Goal: Book appointment/travel/reservation: Book appointment/travel/reservation

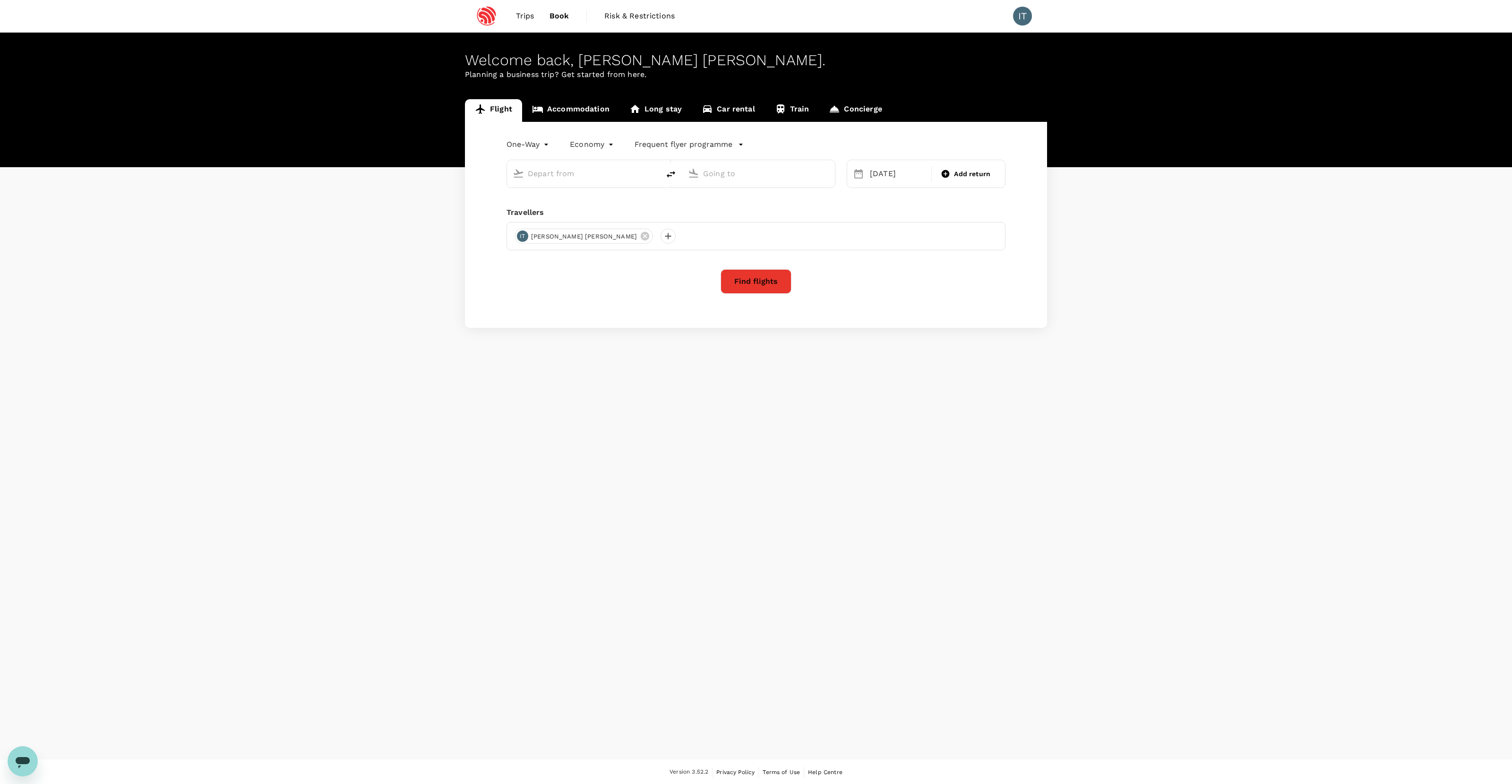
type input "premium-economy"
type input "San Francisco Intl (SFO)"
type input "Singapore Changi (SIN)"
type input "San Francisco Intl (SFO)"
type input "Singapore Changi (SIN)"
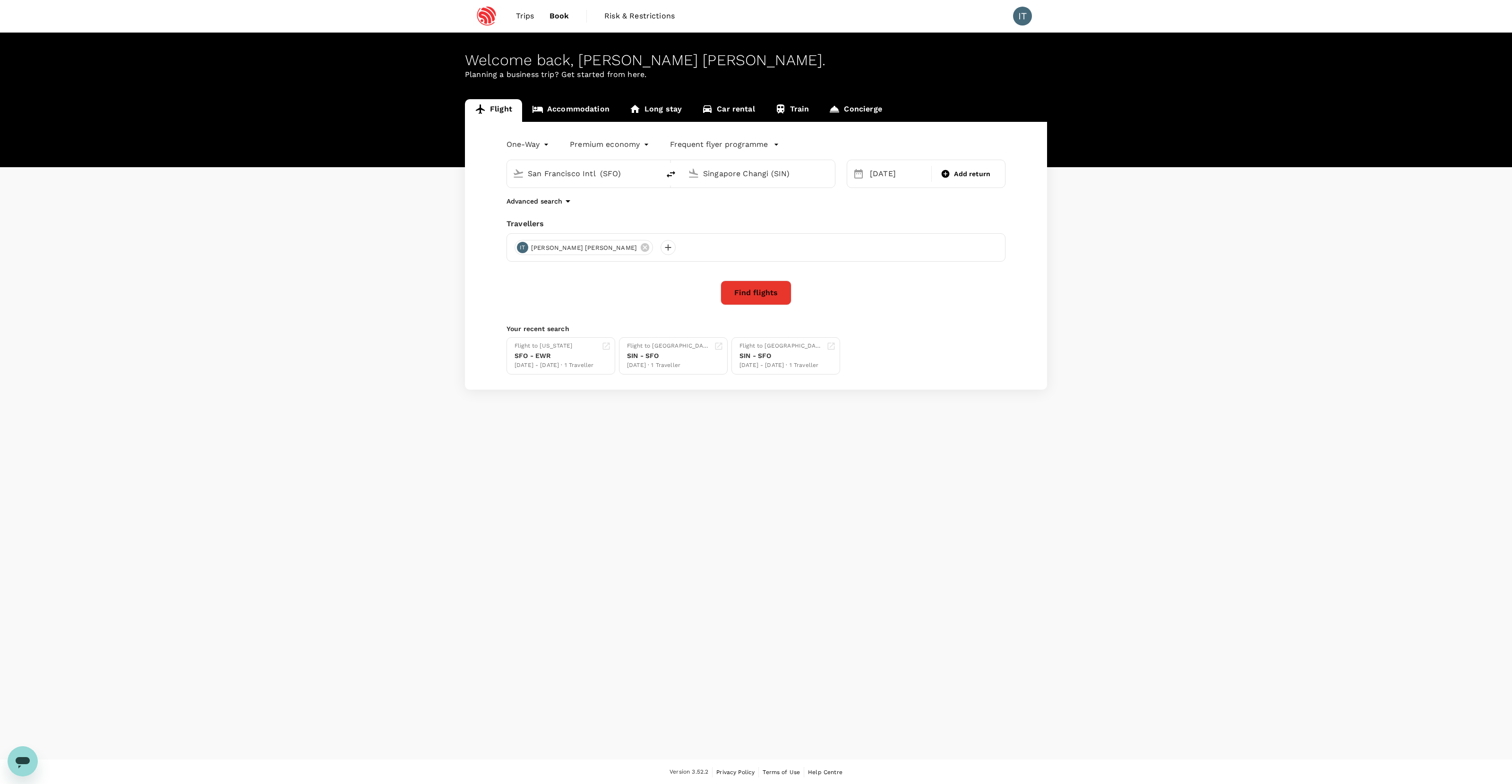
click at [578, 109] on link "Accommodation" at bounding box center [570, 110] width 97 height 22
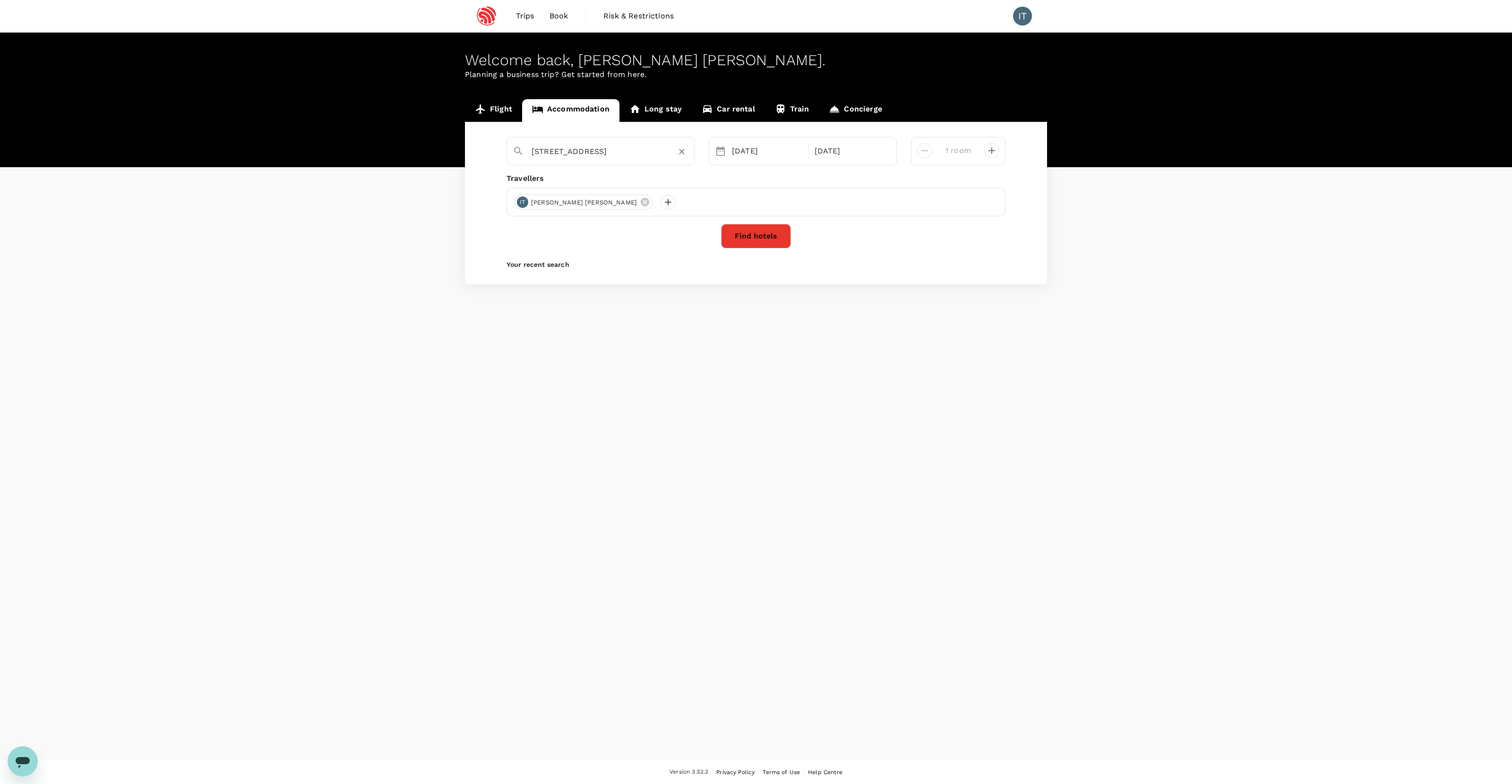
click at [637, 147] on input "45 29th St" at bounding box center [596, 151] width 130 height 15
click at [765, 149] on div "09 Oct" at bounding box center [767, 152] width 78 height 19
click at [677, 176] on div "Travellers" at bounding box center [756, 178] width 499 height 11
click at [604, 156] on input "45 29th St" at bounding box center [596, 151] width 130 height 15
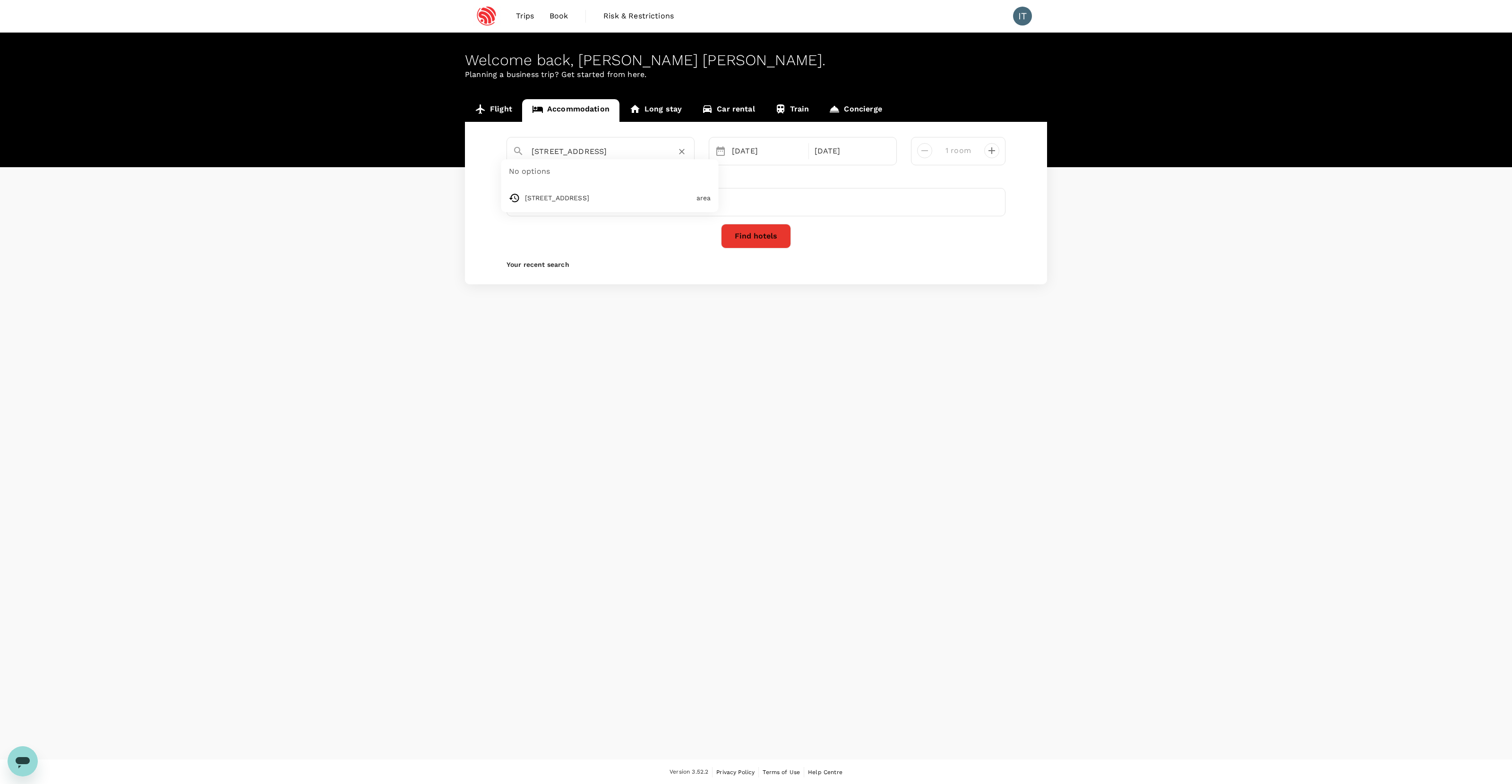
click at [604, 156] on input "45 29th St" at bounding box center [596, 151] width 130 height 15
paste input "Studio 45 45 29th St San Francisco, CA 94110"
click at [570, 152] on input "Studio 45 45 29th St San Francisco, CA 94110" at bounding box center [596, 151] width 130 height 15
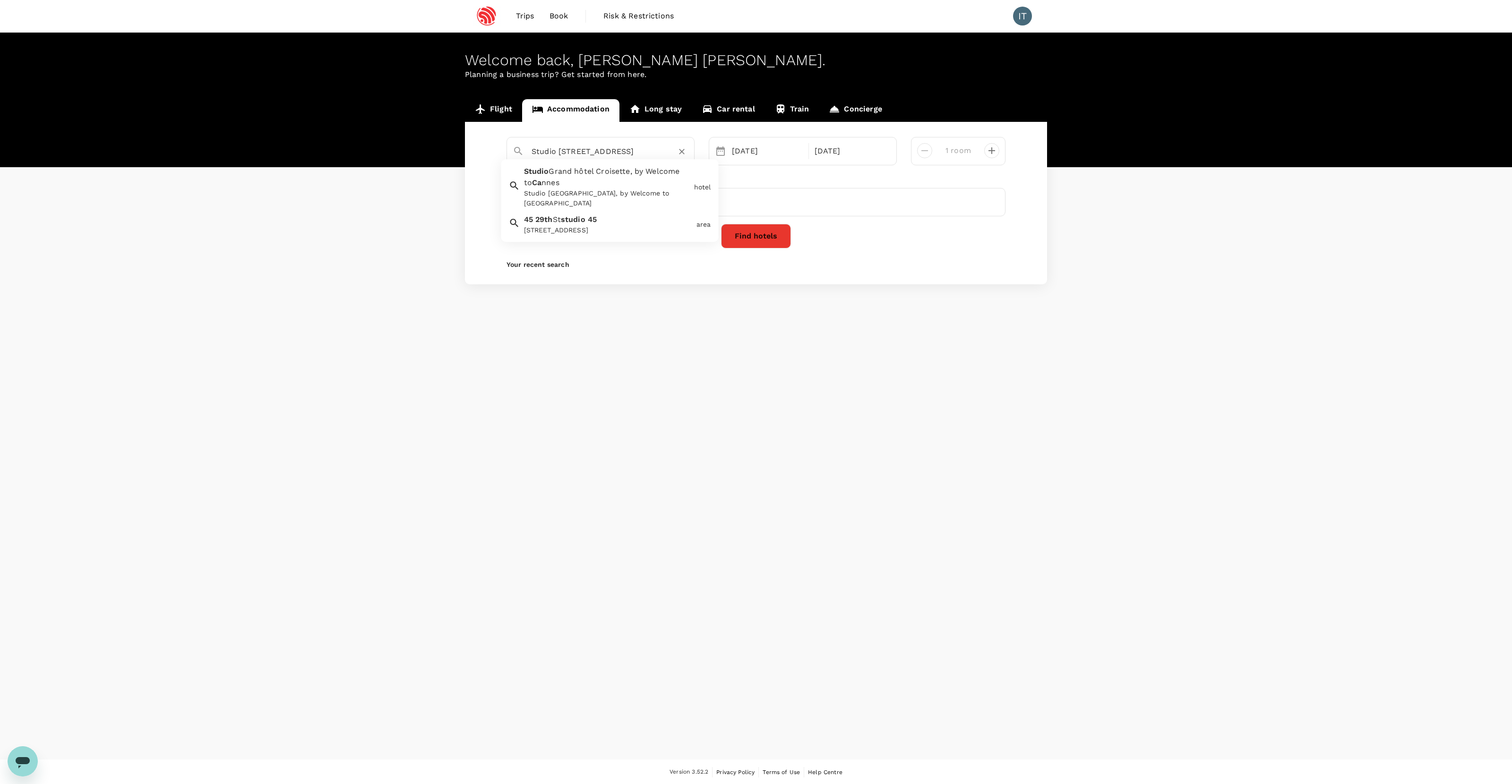
scroll to position [0, 40]
type input "45 29th St"
click at [775, 175] on div "Travellers" at bounding box center [756, 178] width 499 height 11
click at [768, 235] on button "Find hotels" at bounding box center [756, 236] width 70 height 25
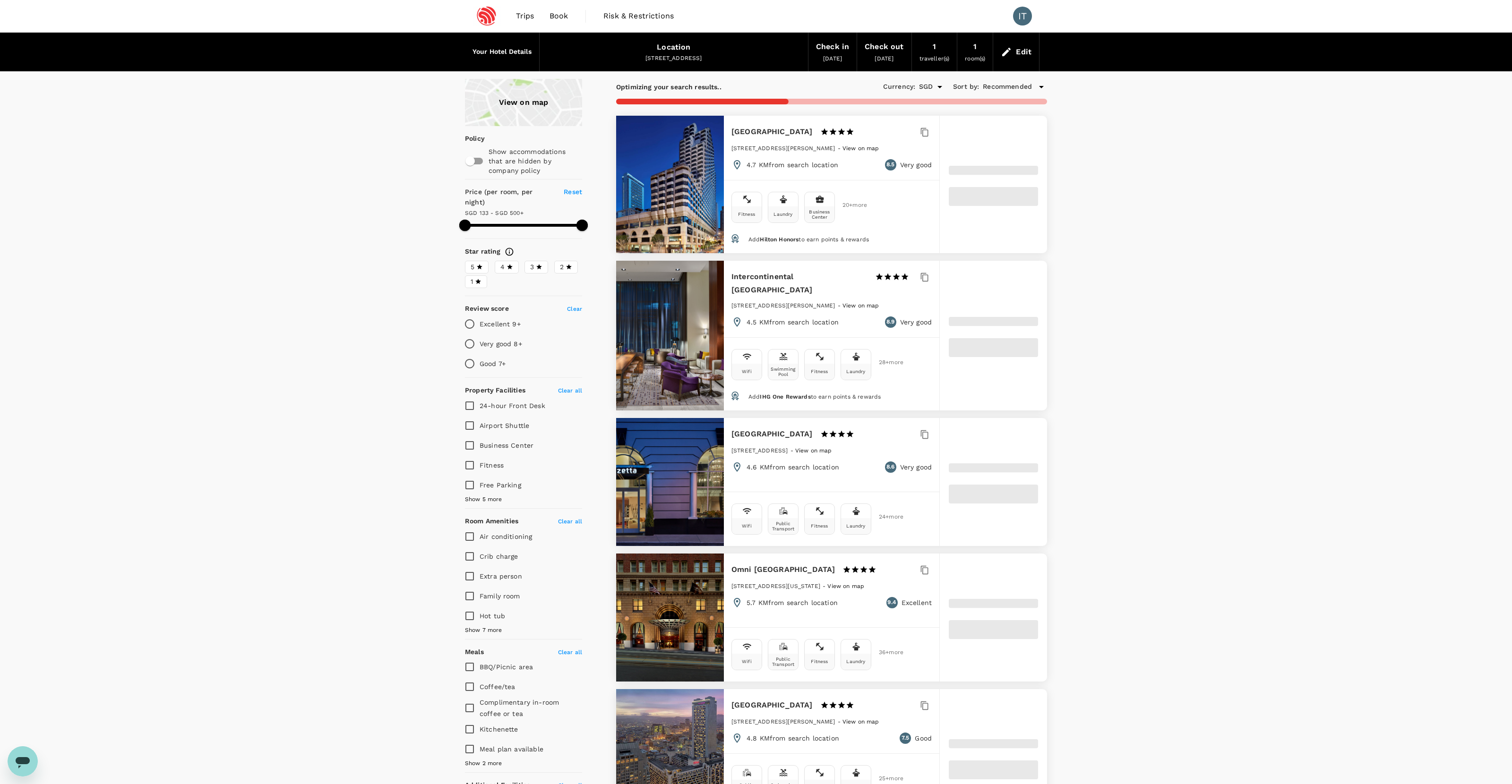
type input "499.16"
type input "80.16"
type input "499.84"
type input "76.84"
type input "499.93"
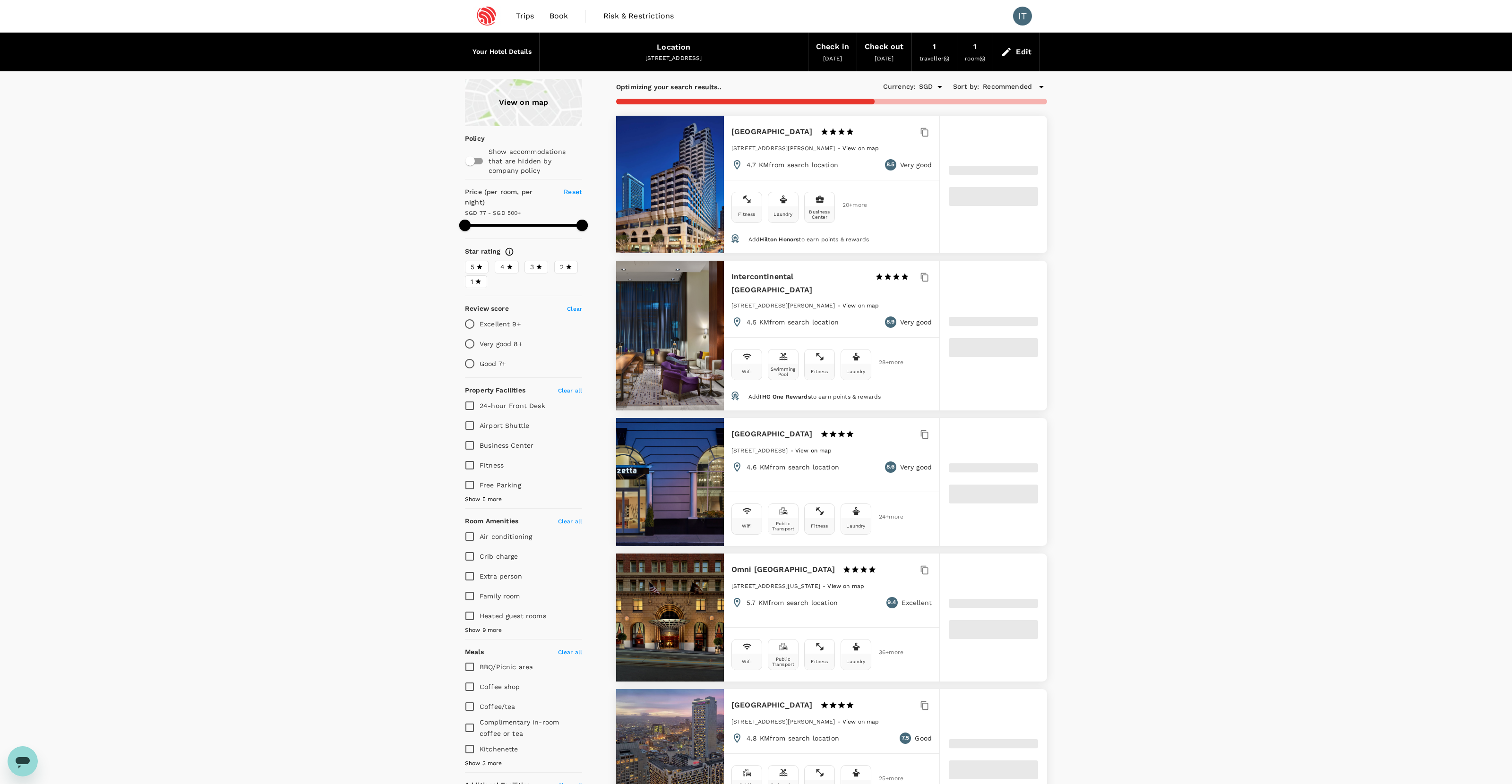
type input "64.93"
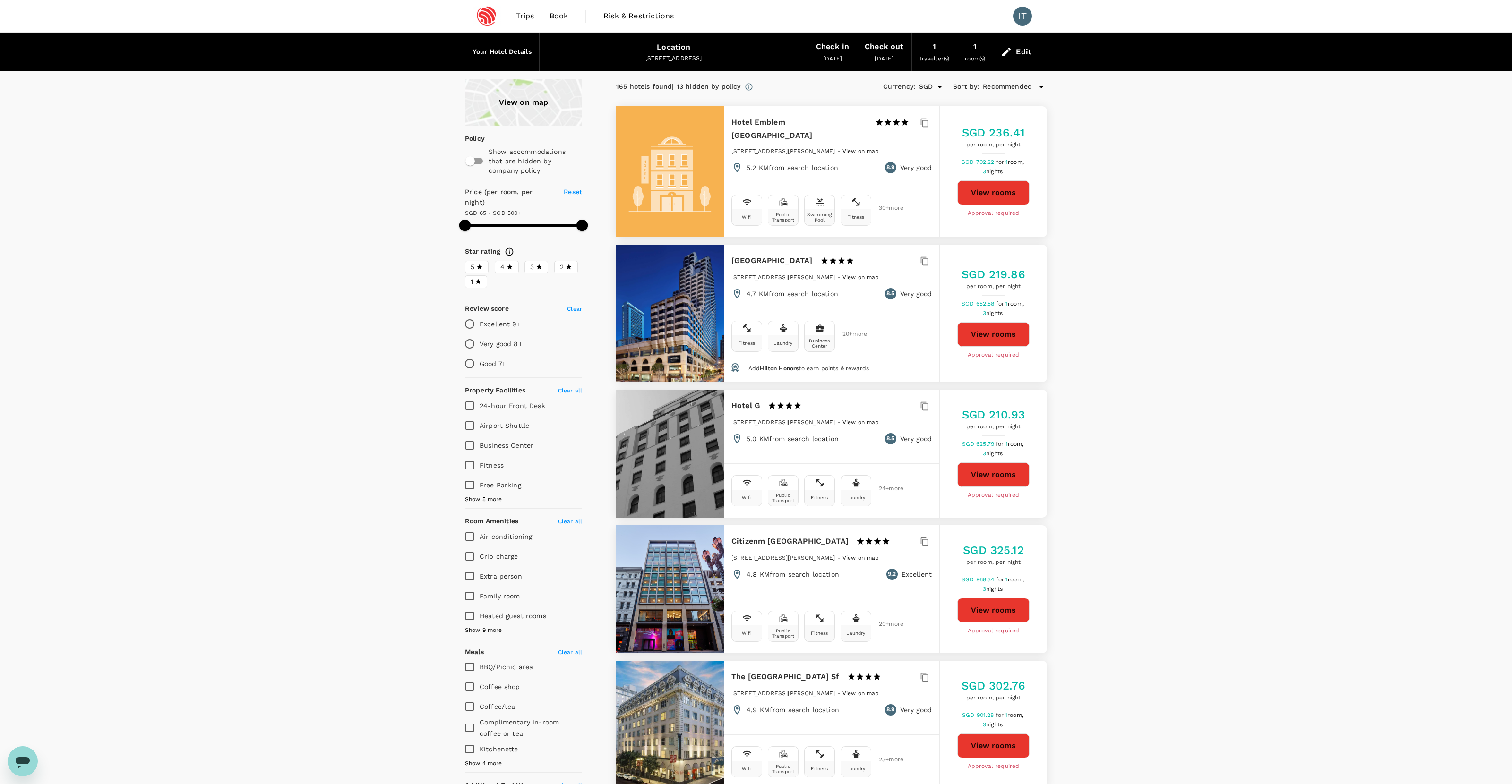
click at [531, 262] on span "3" at bounding box center [532, 267] width 3 height 10
click at [0, 0] on input "3" at bounding box center [0, 0] width 0 height 0
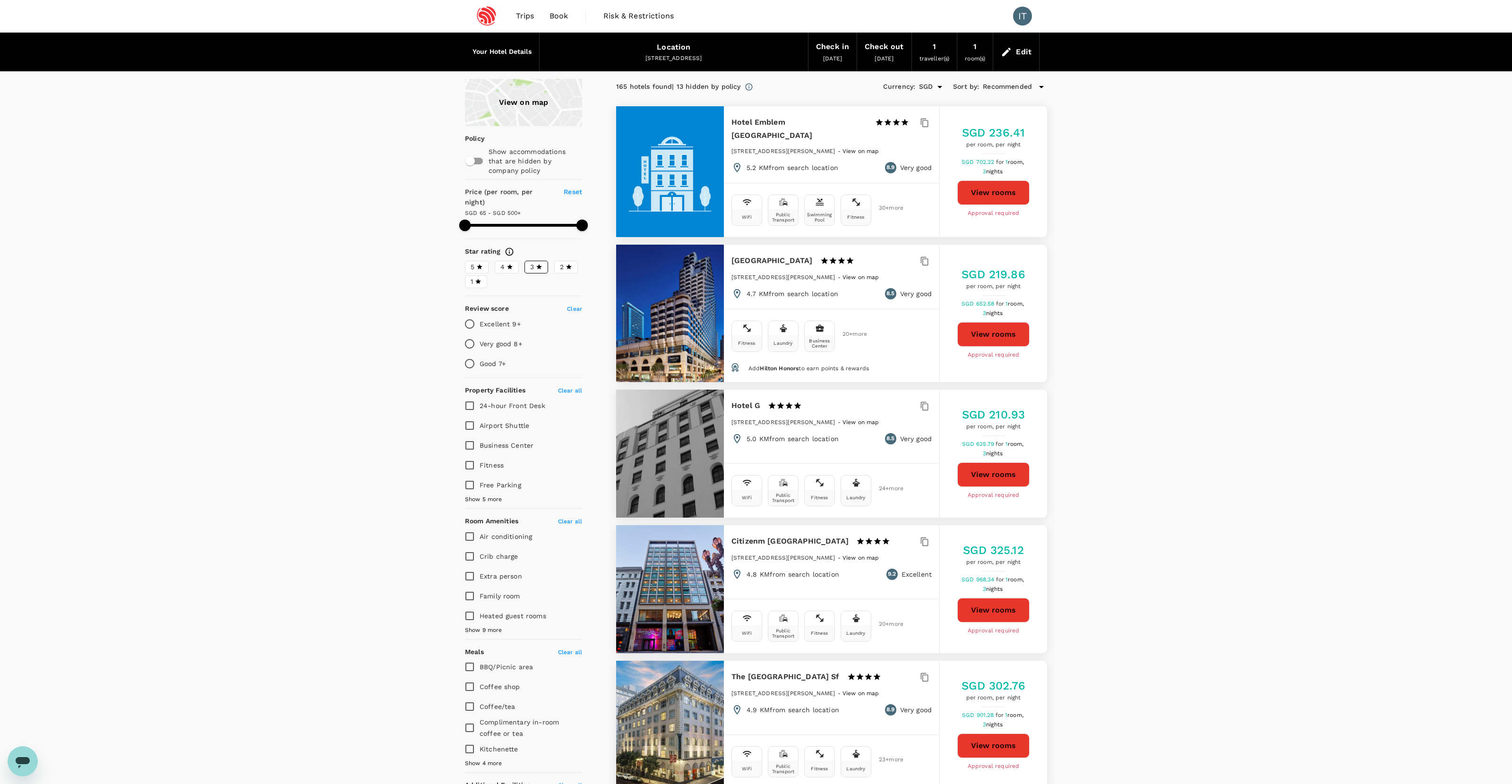
click at [511, 264] on icon at bounding box center [509, 267] width 6 height 5
click at [0, 0] on input "4" at bounding box center [0, 0] width 0 height 0
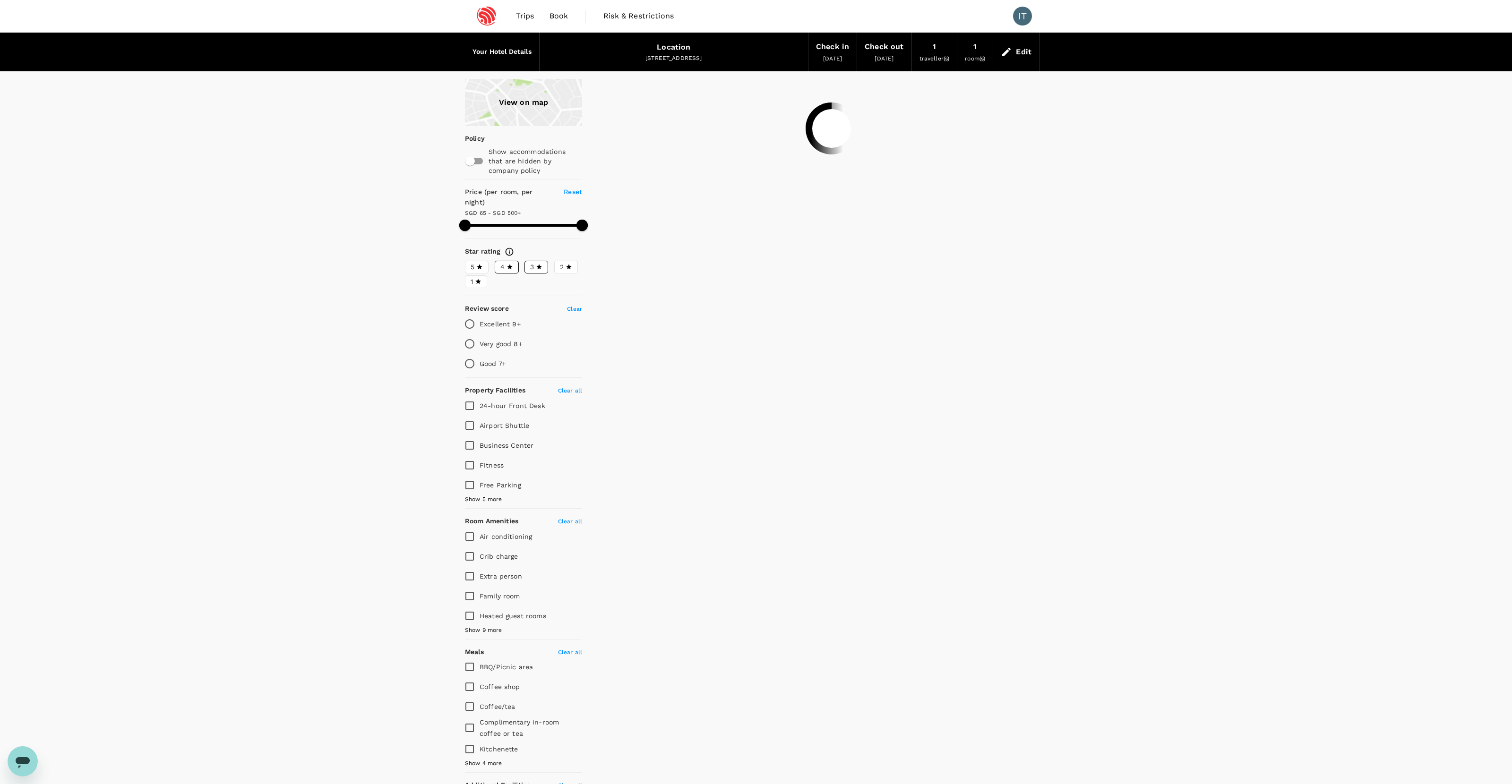
type input "499.93"
click at [1027, 51] on div "Edit" at bounding box center [1024, 52] width 16 height 13
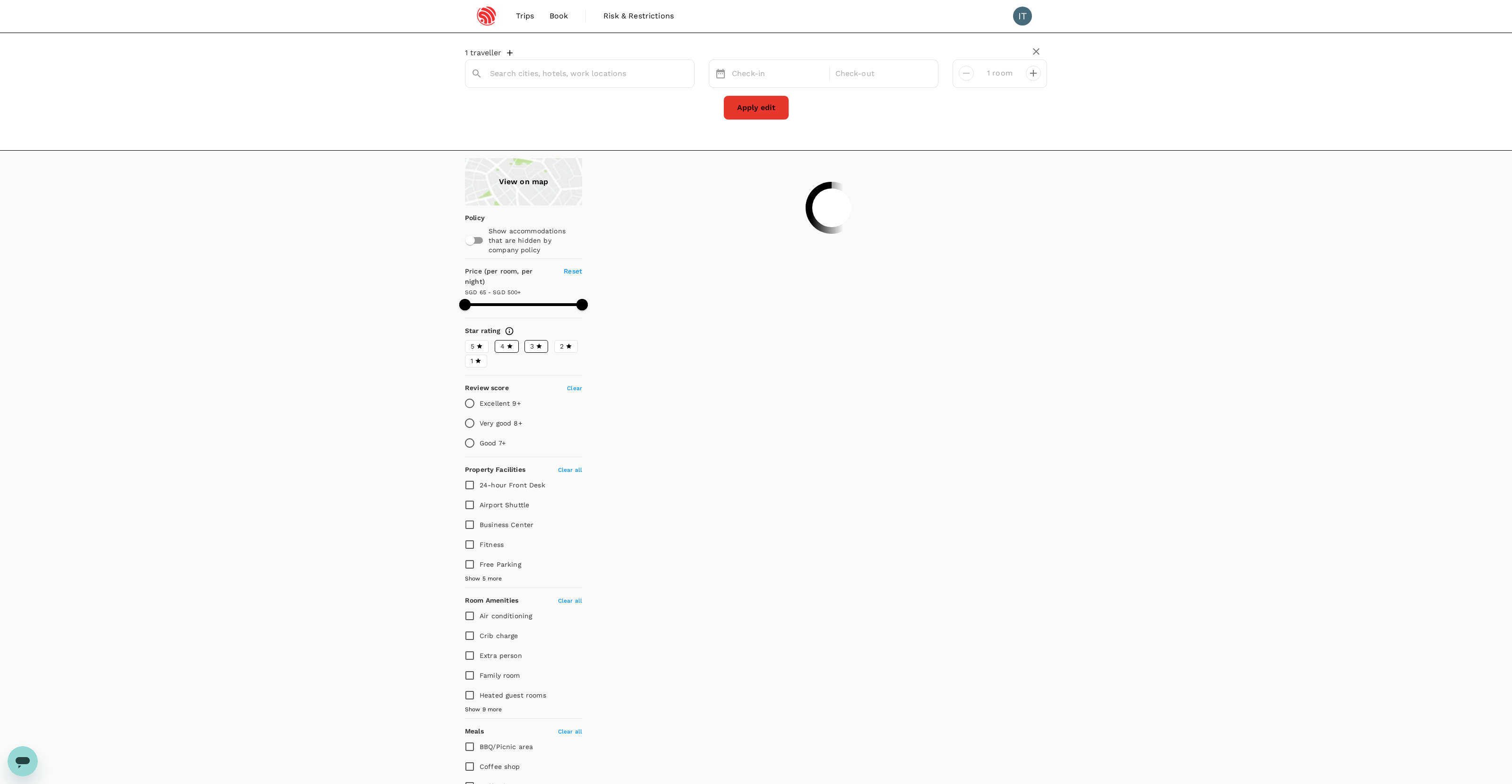
type input "45 29th St"
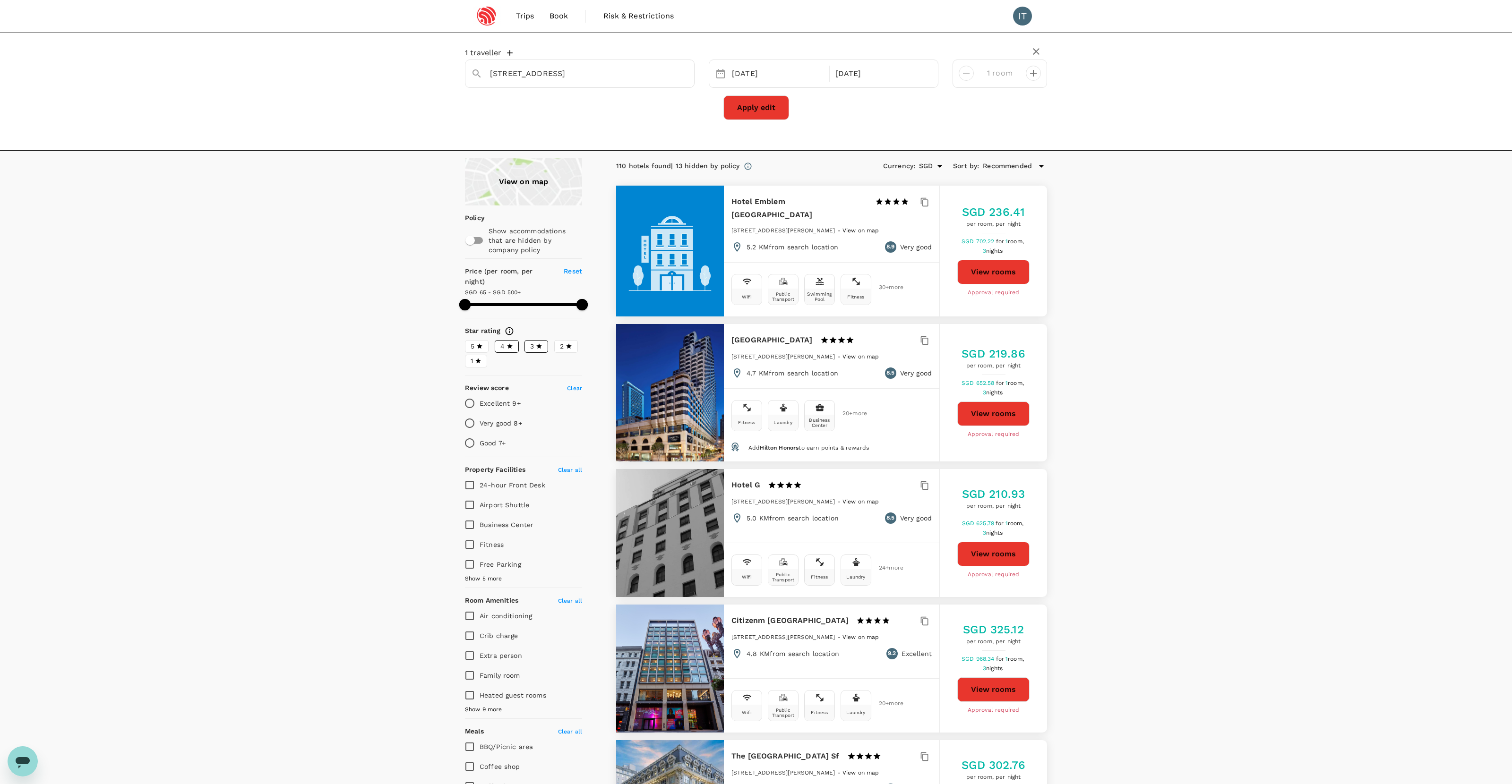
click at [1033, 53] on icon "button" at bounding box center [1036, 51] width 11 height 11
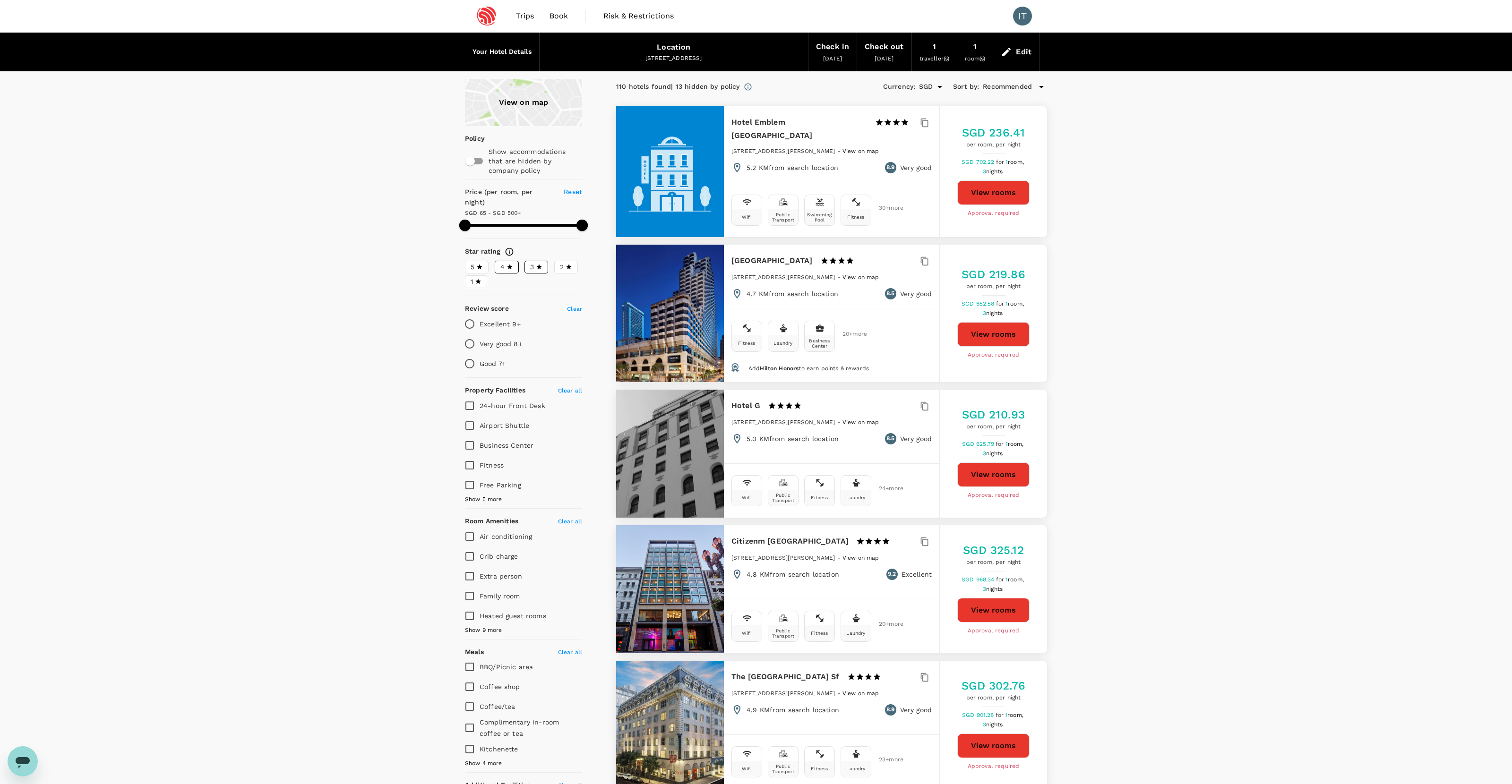
click at [998, 86] on span "Recommended" at bounding box center [1007, 87] width 49 height 10
click at [993, 177] on span "Closest distance" at bounding box center [1015, 174] width 117 height 11
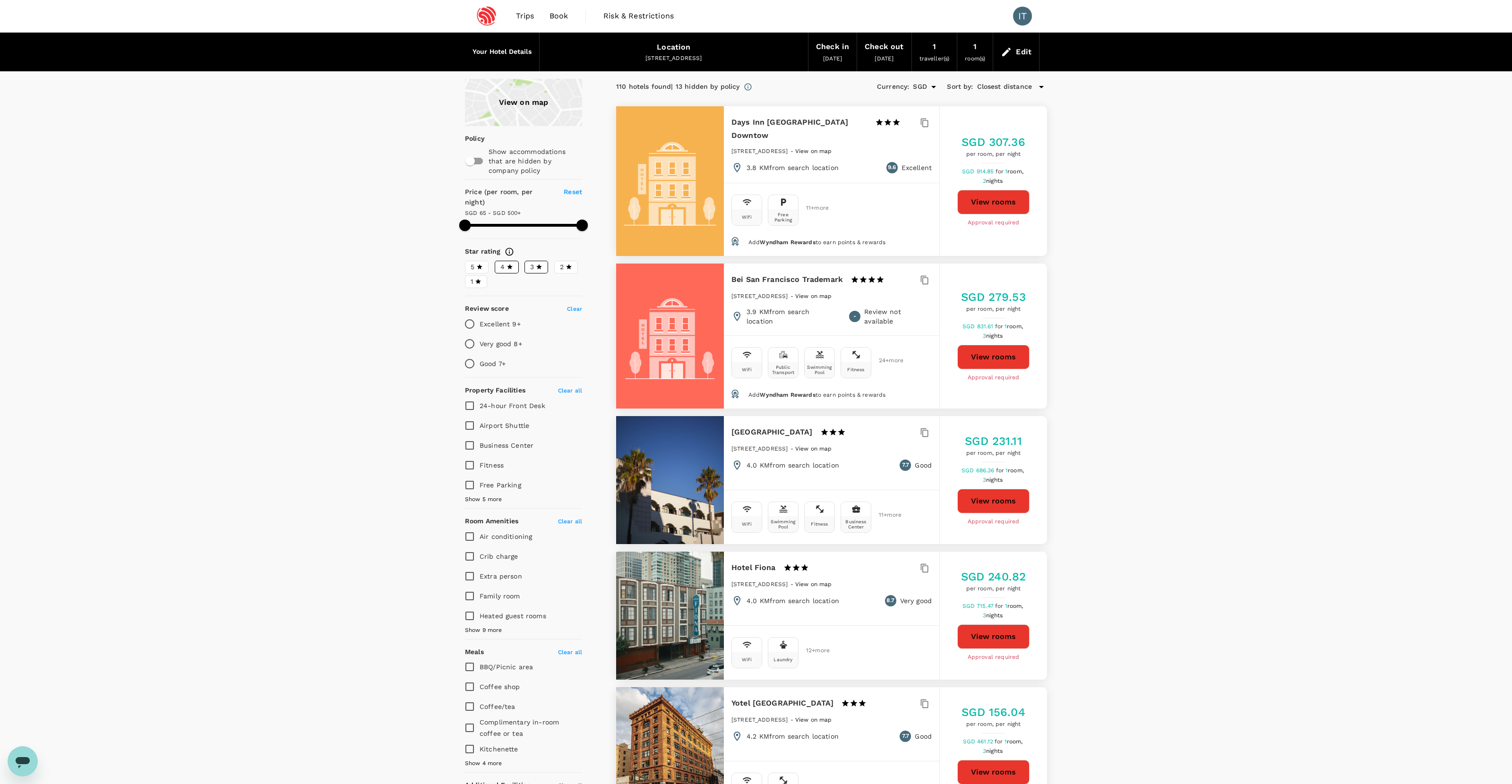
scroll to position [19, 0]
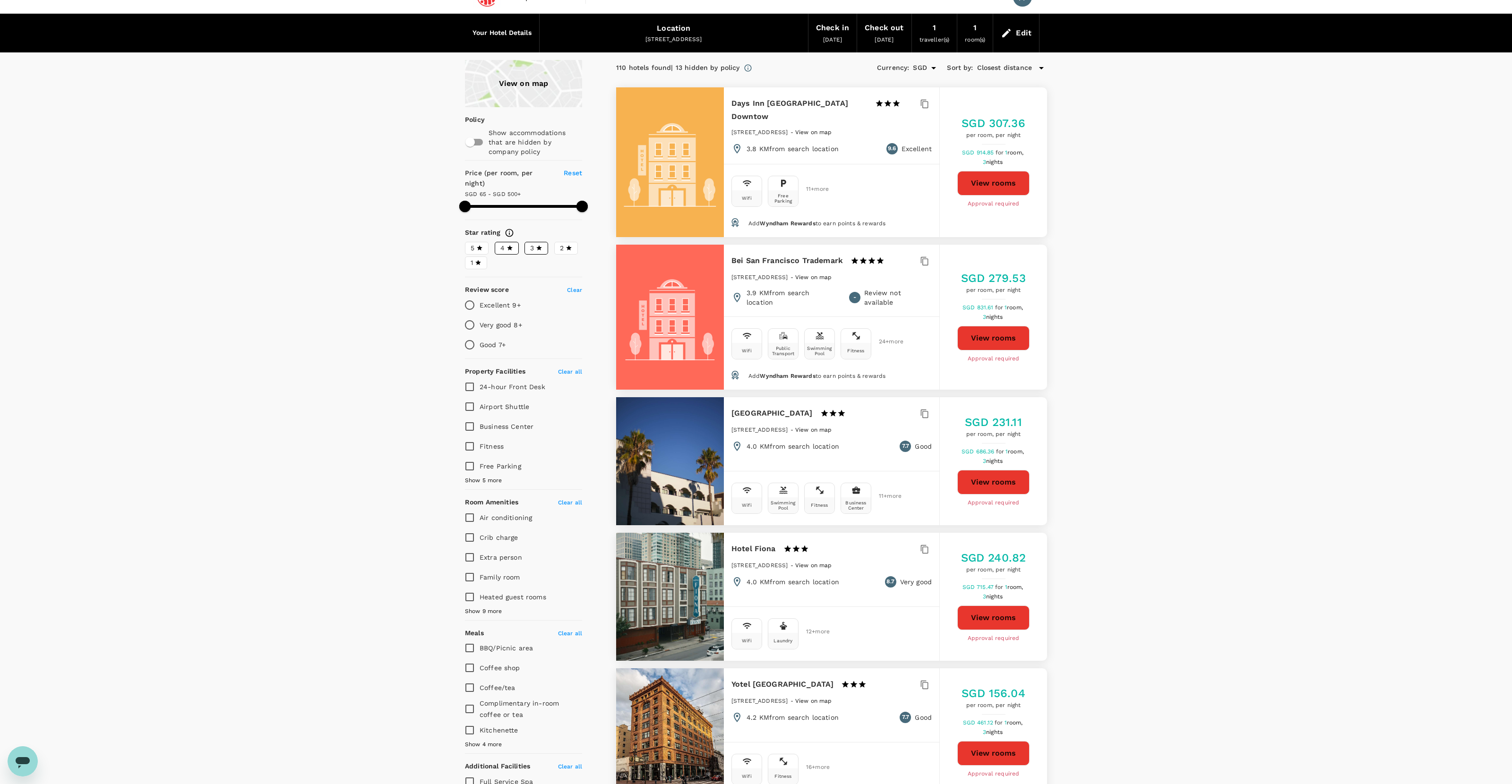
click at [511, 86] on div "View on map" at bounding box center [524, 84] width 117 height 47
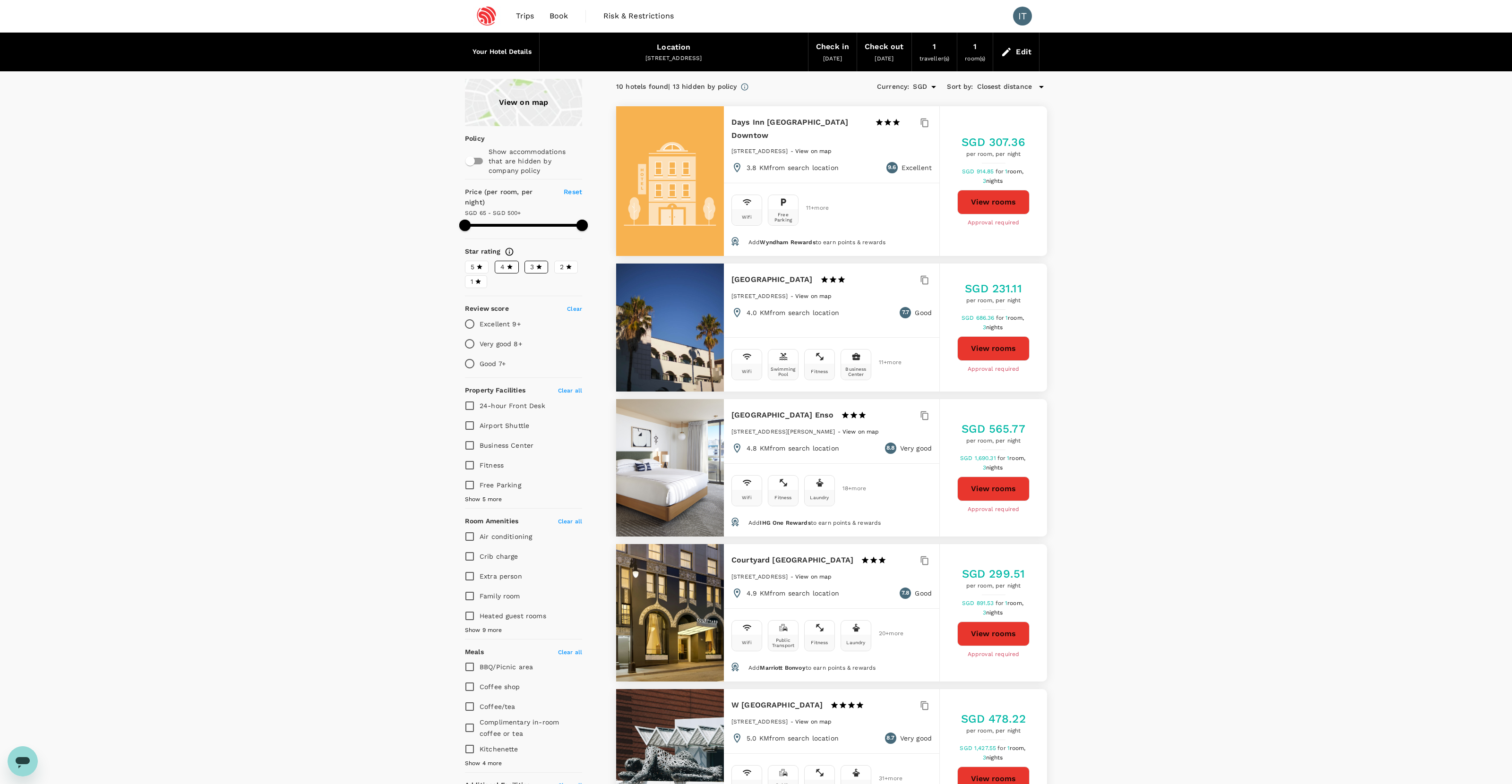
click at [803, 273] on div "Soma House Hotel 1 Star 2 Stars 3 Stars 4 Stars 5 Stars" at bounding box center [797, 279] width 131 height 13
drag, startPoint x: 803, startPoint y: 264, endPoint x: 729, endPoint y: 264, distance: 74.0
click at [729, 264] on div "Soma House Hotel 1 Star 2 Stars 3 Stars 4 Stars 5 Stars 121 Seventh Street, San…" at bounding box center [831, 296] width 215 height 65
copy div "[GEOGRAPHIC_DATA]"
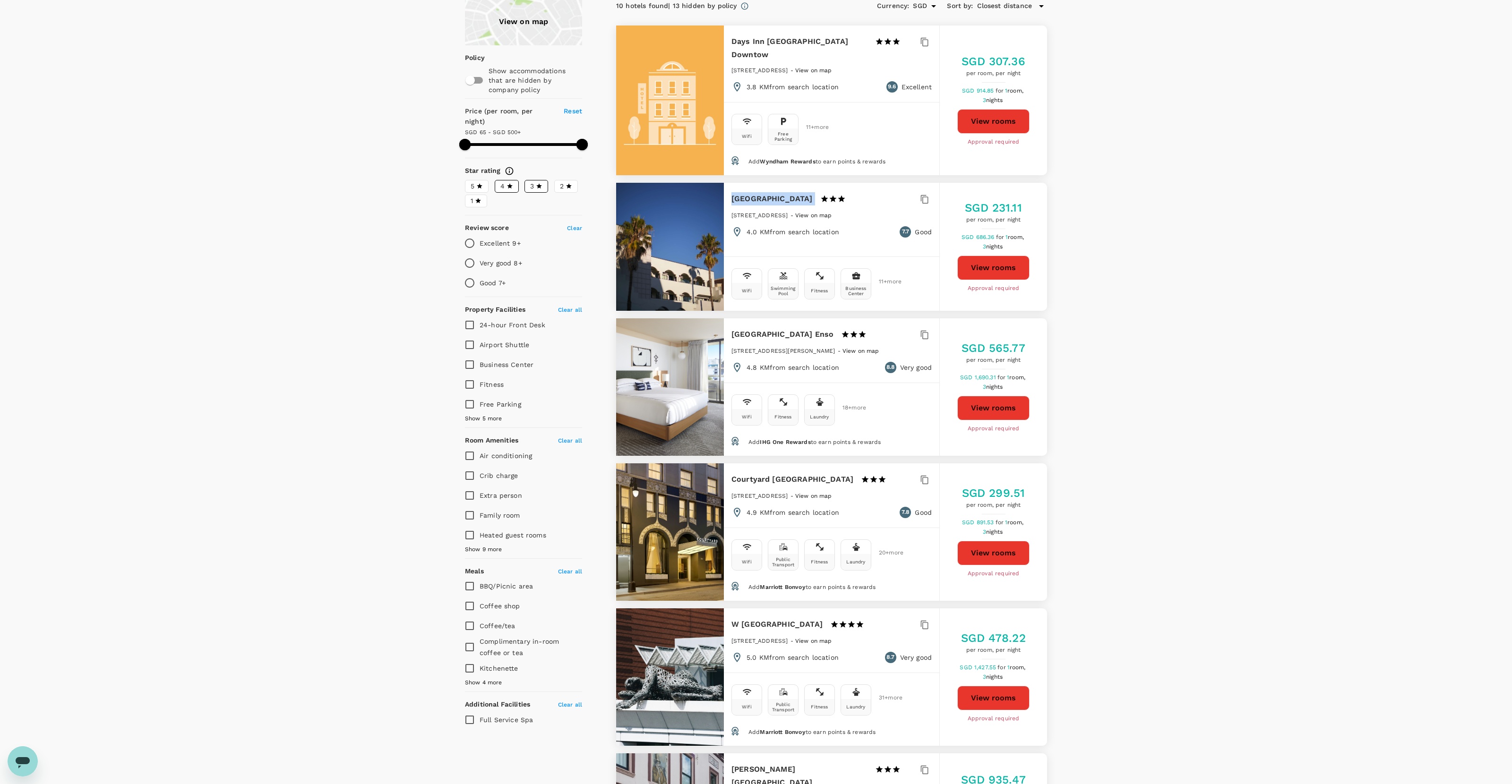
scroll to position [81, 0]
click at [838, 472] on h6 "Courtyard San Francisco Union Square" at bounding box center [792, 478] width 121 height 13
drag, startPoint x: 775, startPoint y: 473, endPoint x: 732, endPoint y: 464, distance: 43.9
click at [732, 472] on h6 "Courtyard San Francisco Union Square" at bounding box center [792, 478] width 121 height 13
copy h6 "Courtyard San Francisco Union Square"
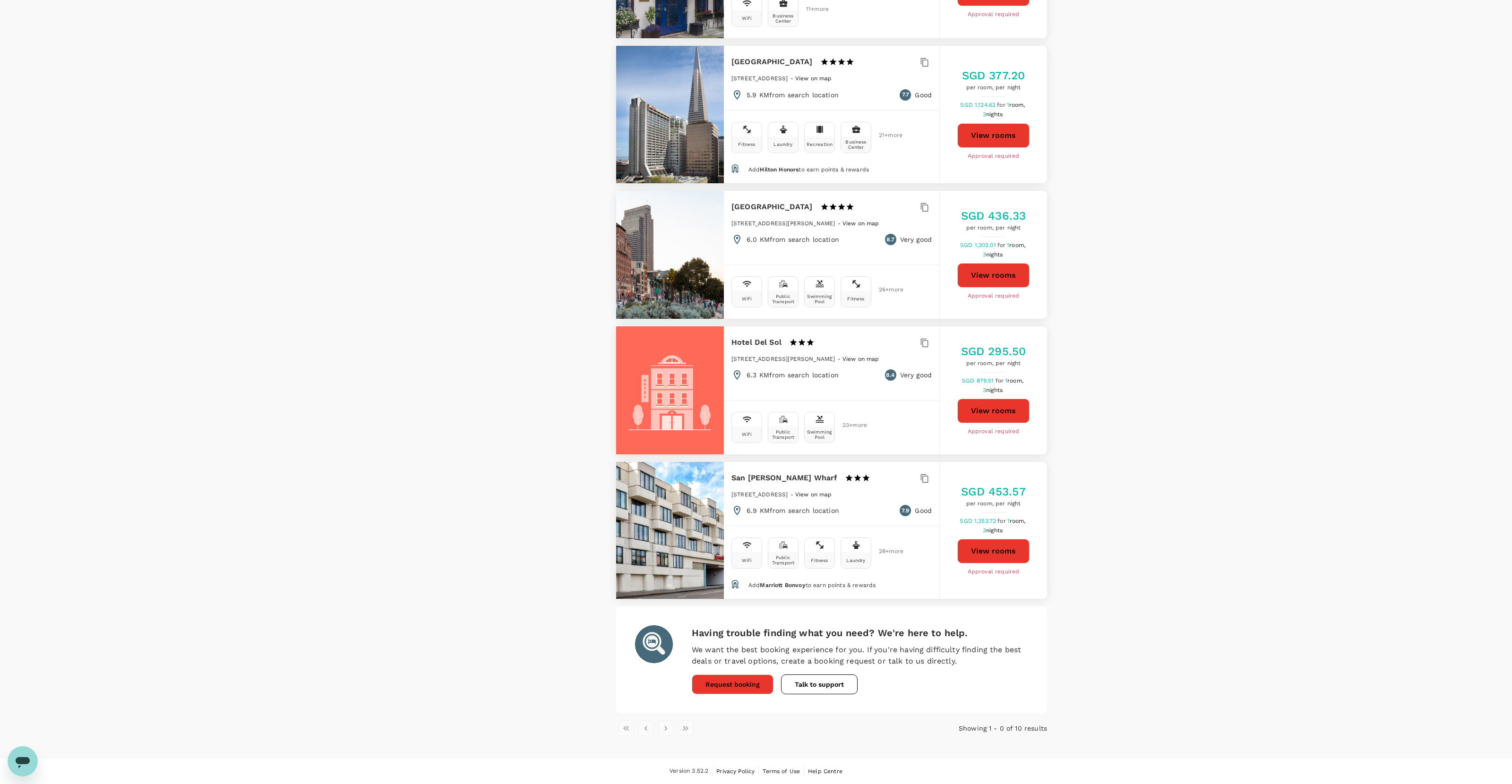
scroll to position [0, 0]
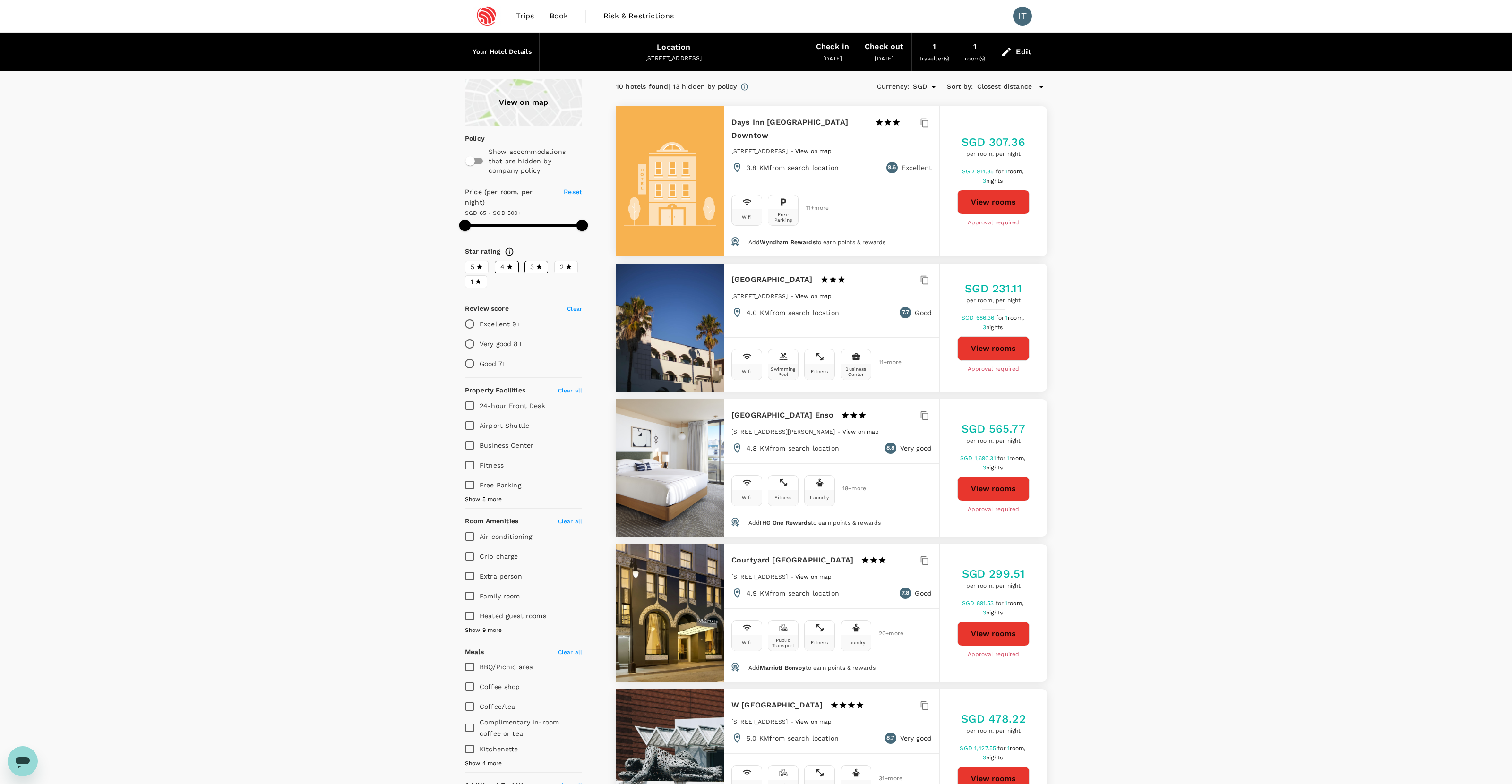
click at [990, 86] on span "Closest distance" at bounding box center [1005, 87] width 55 height 10
click at [1103, 173] on div at bounding box center [756, 392] width 1512 height 784
click at [526, 88] on div "View on map" at bounding box center [524, 103] width 117 height 47
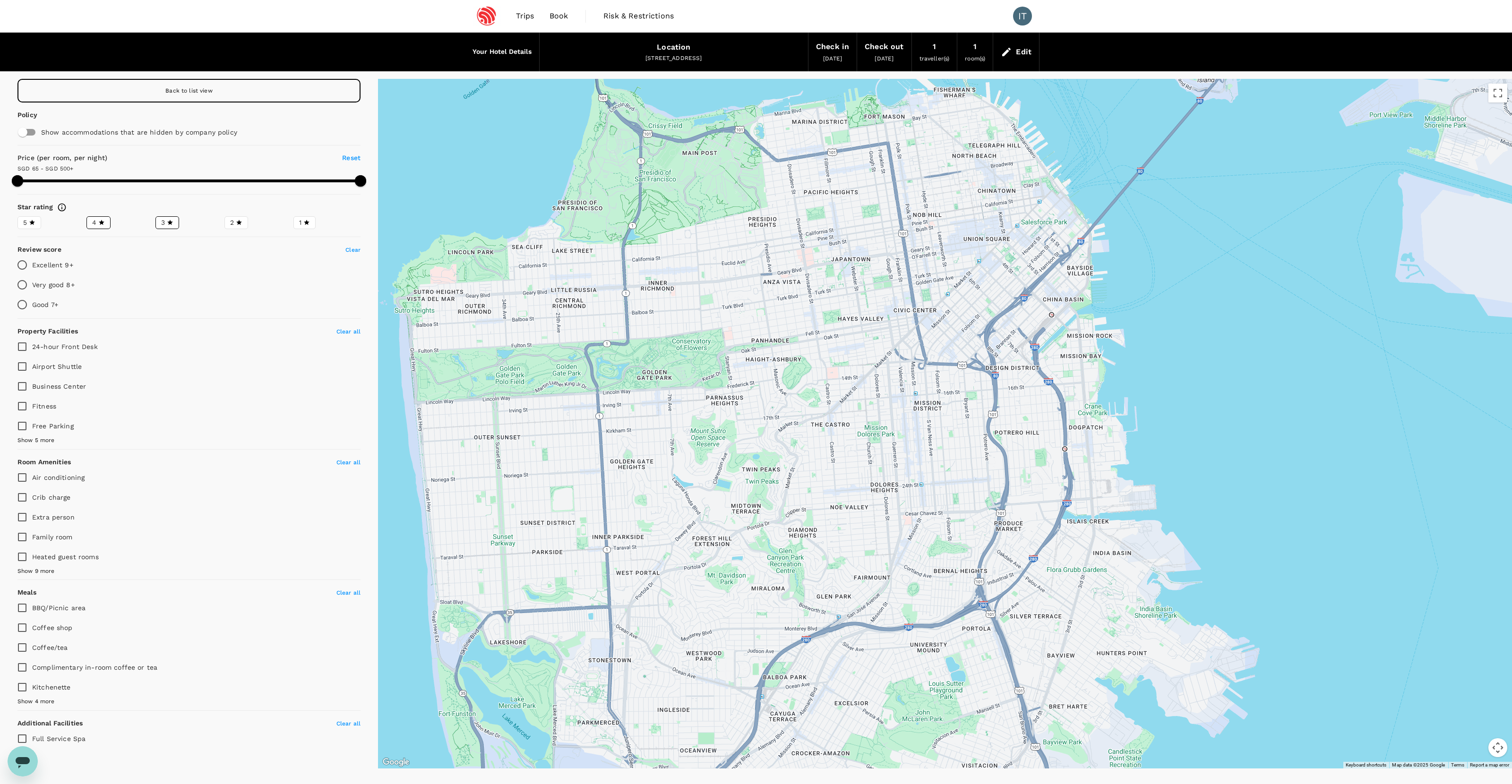
drag, startPoint x: 773, startPoint y: 482, endPoint x: 719, endPoint y: 364, distance: 129.8
click at [719, 364] on div at bounding box center [945, 424] width 1134 height 690
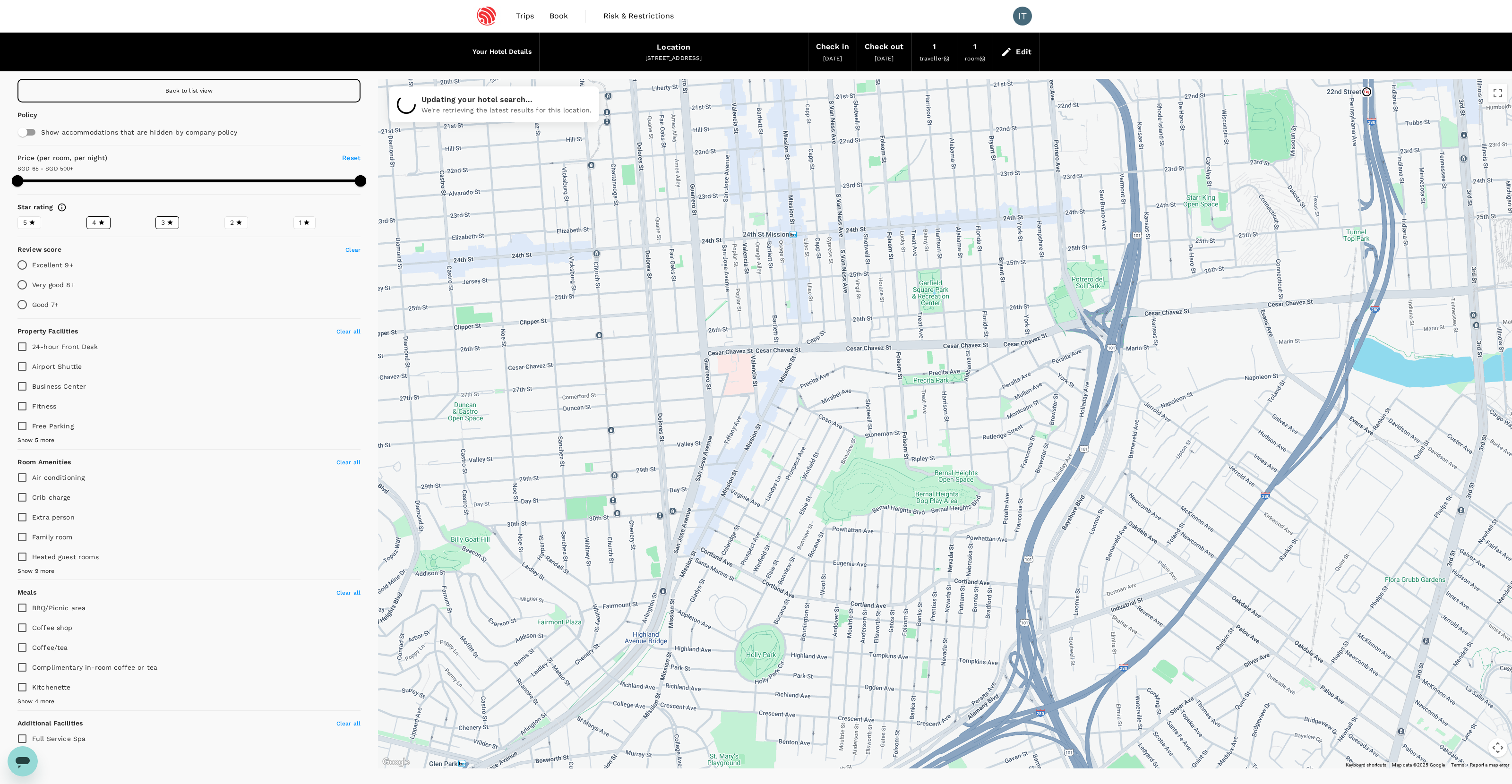
drag, startPoint x: 961, startPoint y: 578, endPoint x: 911, endPoint y: 422, distance: 163.8
click at [911, 422] on div at bounding box center [1500, 609] width 1210 height 681
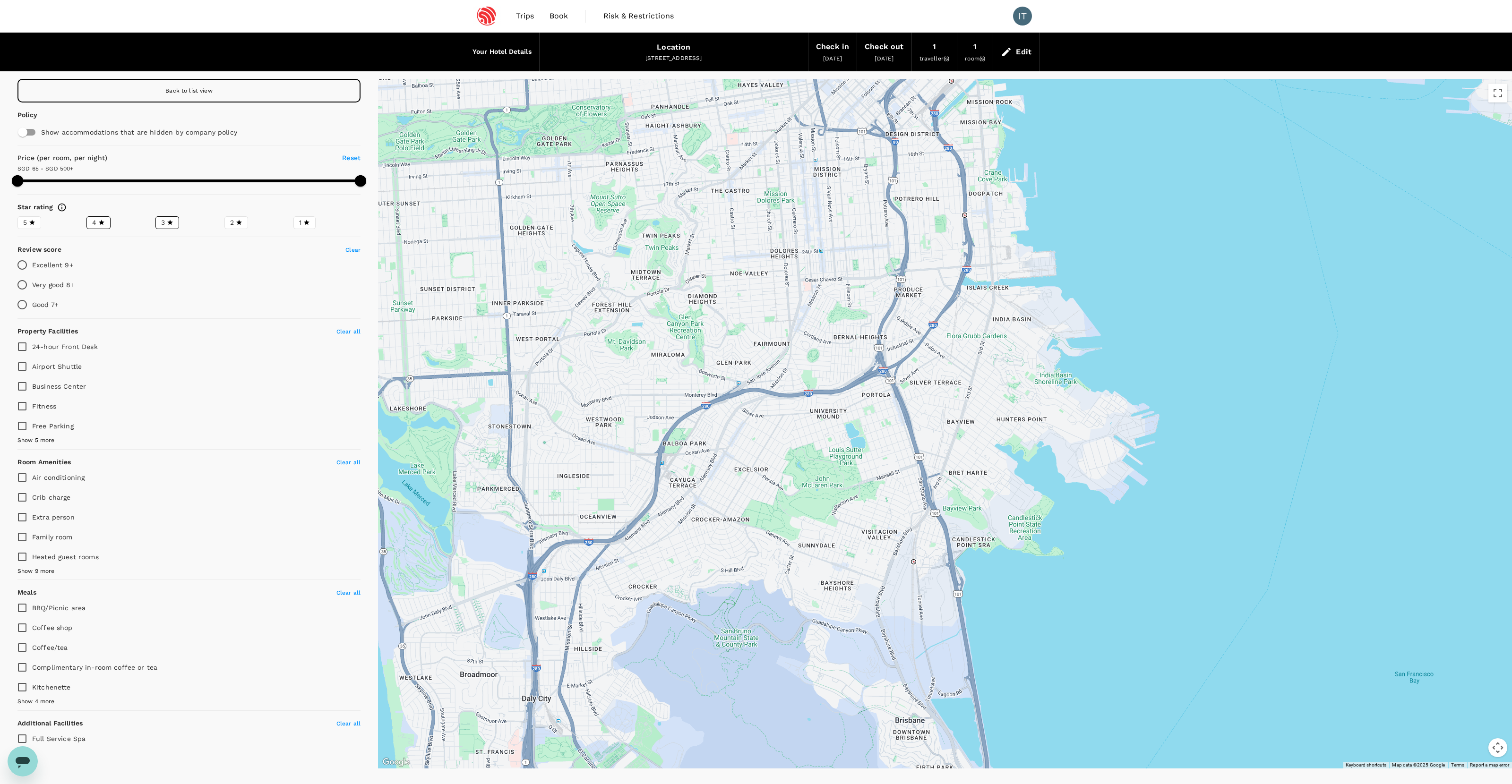
drag, startPoint x: 870, startPoint y: 397, endPoint x: 818, endPoint y: 189, distance: 214.4
click at [818, 189] on div at bounding box center [945, 424] width 1134 height 690
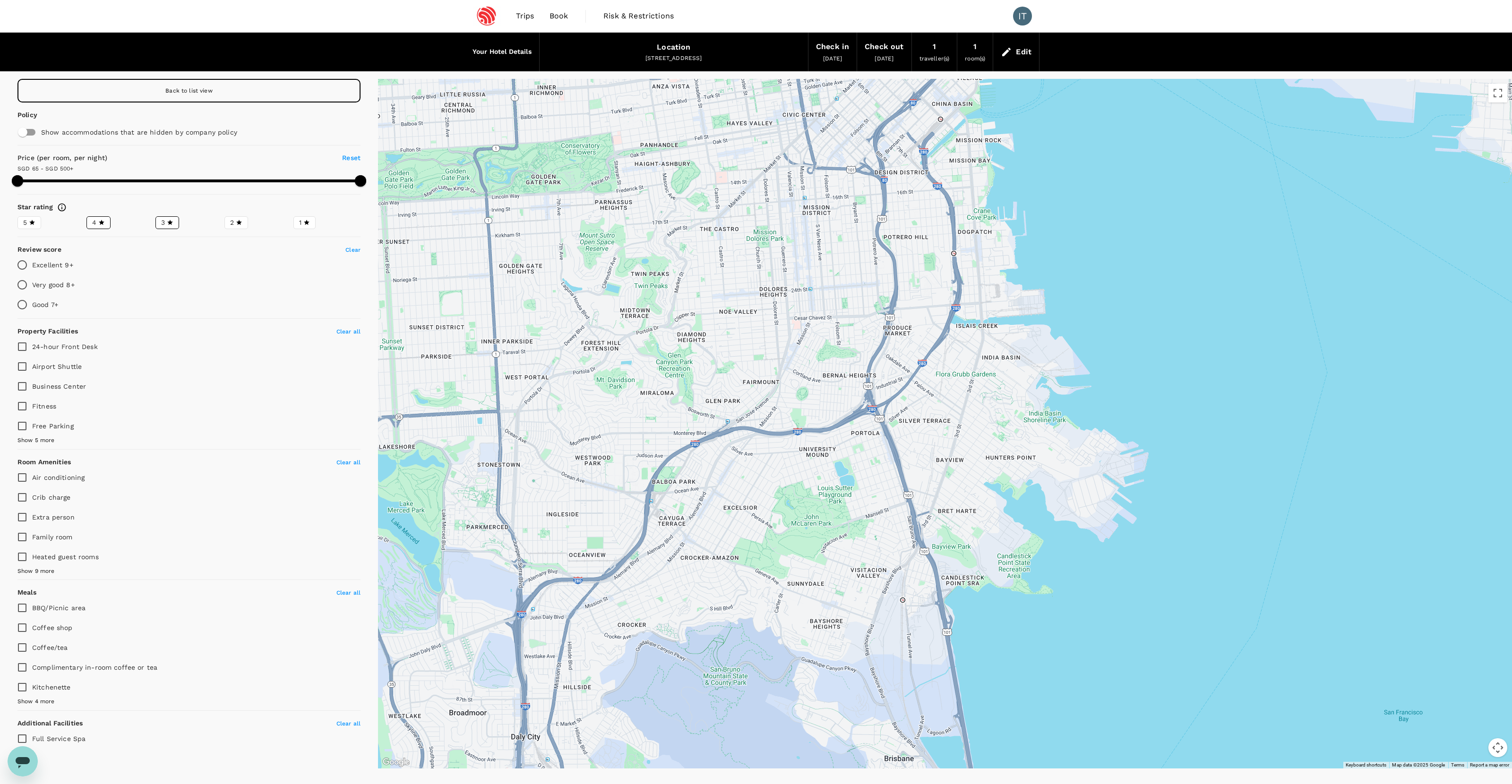
drag, startPoint x: 808, startPoint y: 282, endPoint x: 828, endPoint y: 488, distance: 207.0
click at [828, 488] on div at bounding box center [945, 424] width 1134 height 690
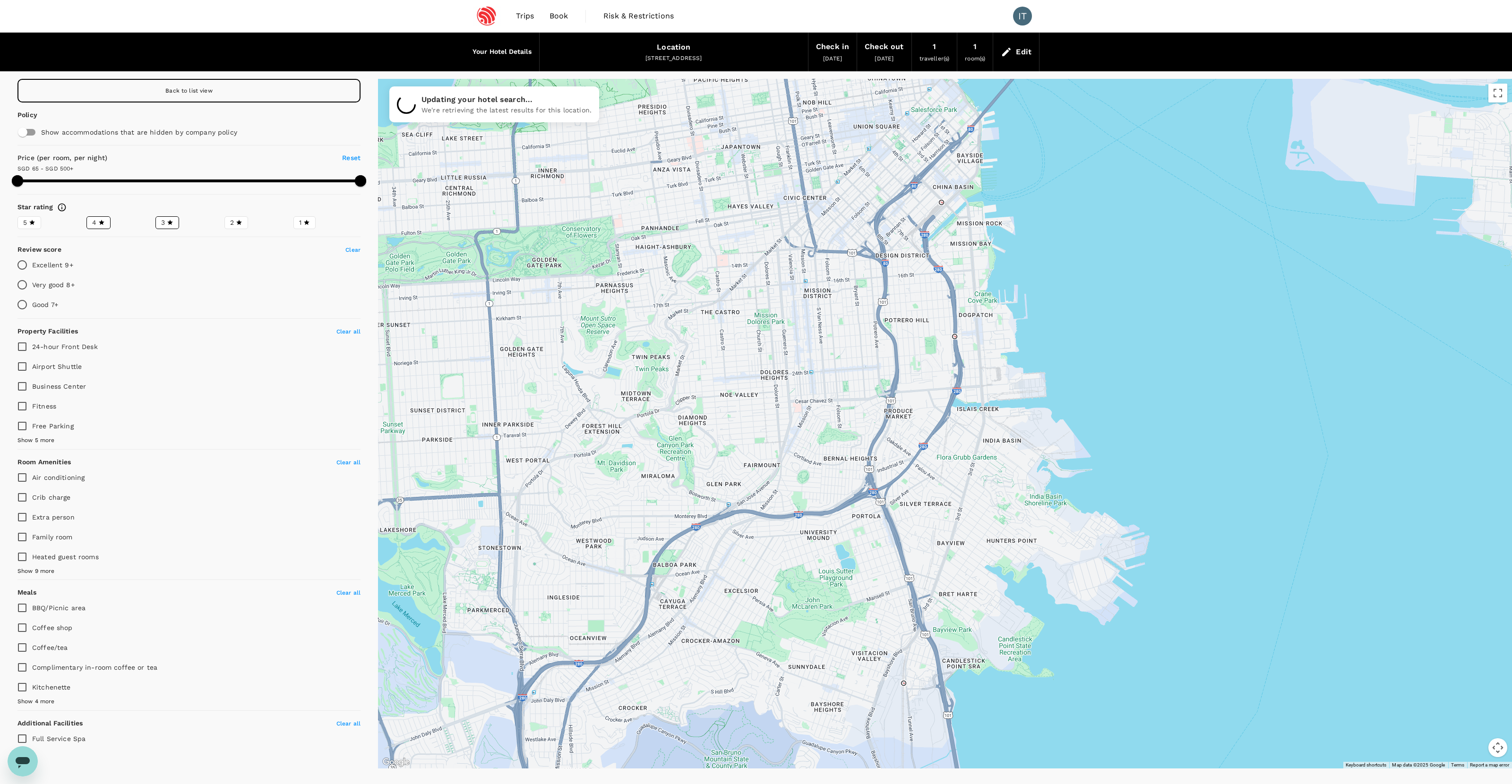
drag, startPoint x: 836, startPoint y: 346, endPoint x: 837, endPoint y: 433, distance: 87.0
click at [837, 433] on div at bounding box center [945, 424] width 1134 height 690
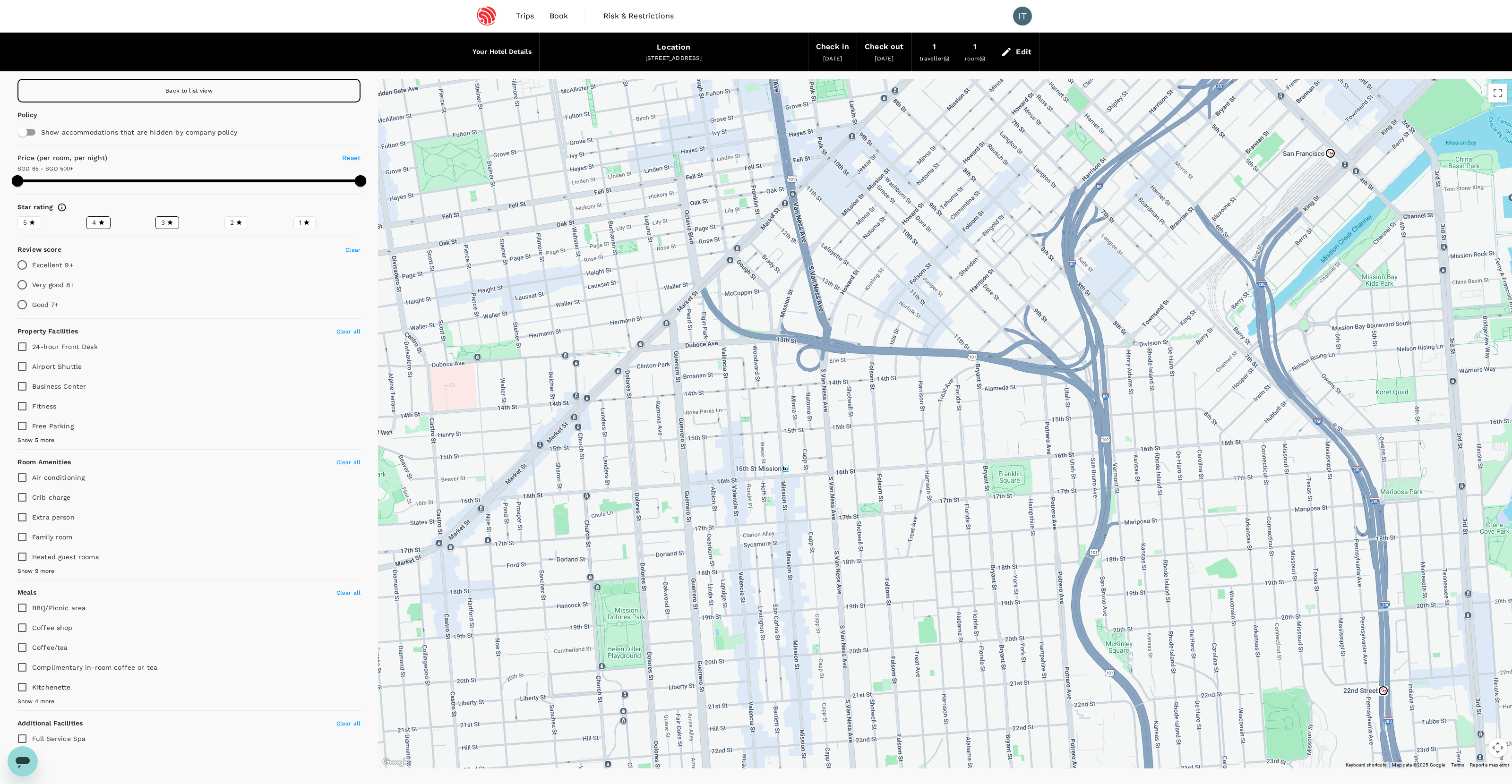
drag, startPoint x: 837, startPoint y: 247, endPoint x: 836, endPoint y: 304, distance: 57.0
click at [836, 302] on div at bounding box center [945, 424] width 1134 height 690
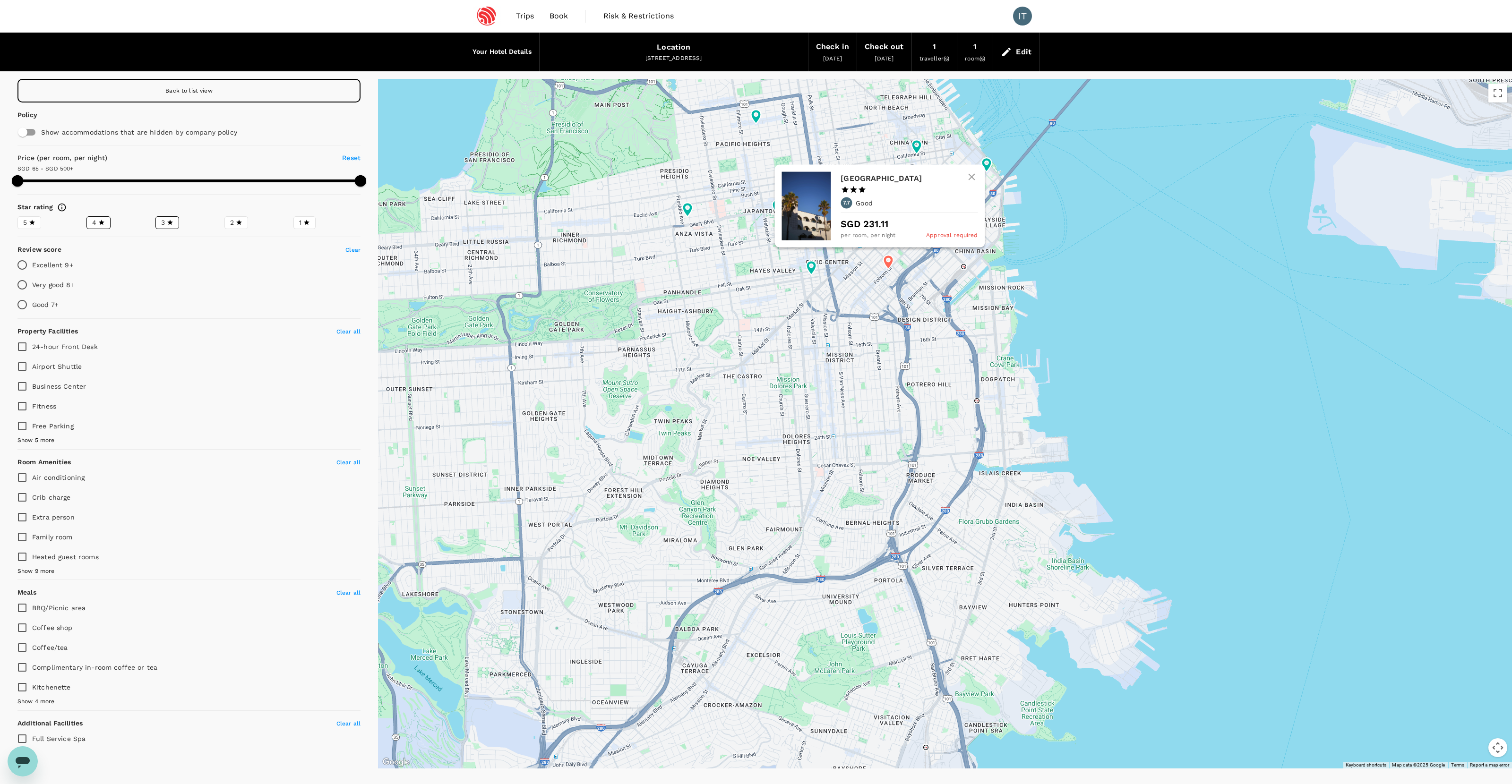
click at [880, 180] on h6 "[GEOGRAPHIC_DATA]" at bounding box center [905, 178] width 129 height 13
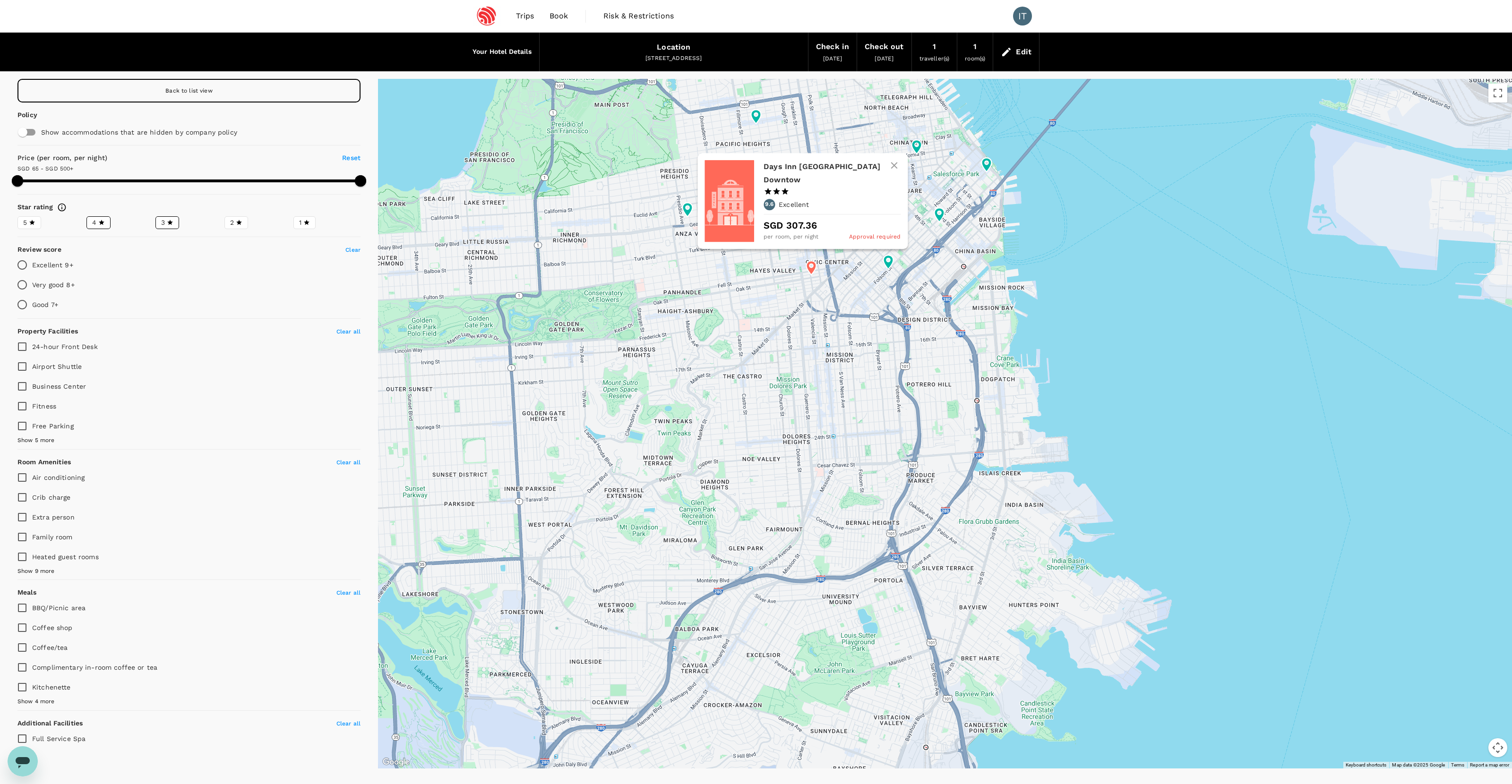
click at [812, 183] on h6 "Days Inn San Francisco Downtow" at bounding box center [828, 173] width 129 height 27
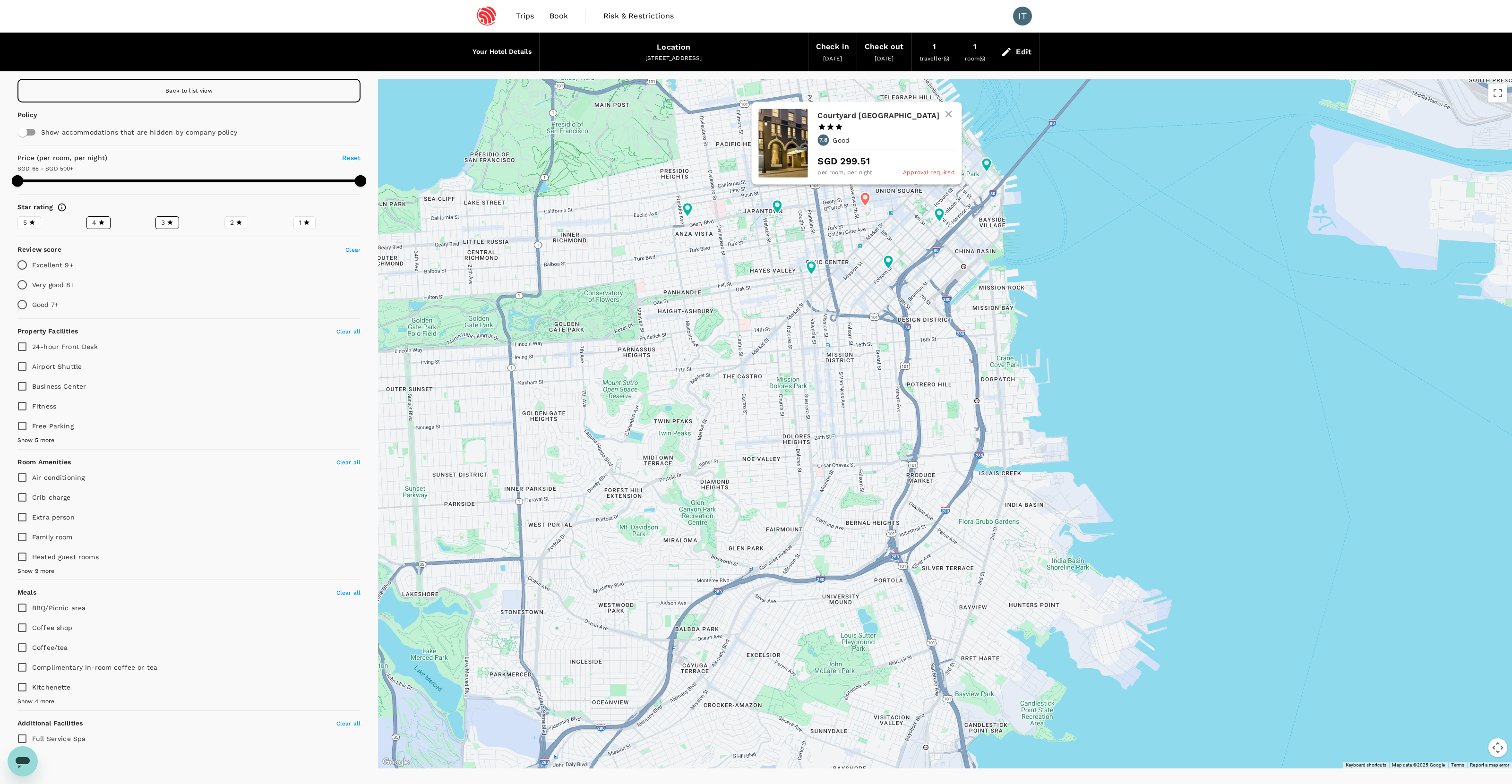
click at [862, 203] on icon at bounding box center [865, 200] width 17 height 17
click at [849, 119] on div "Courtyard San Francisco Union Square 1 Star 2 Stars 3 Stars 4 Stars 5 Stars 7.8…" at bounding box center [886, 144] width 137 height 69
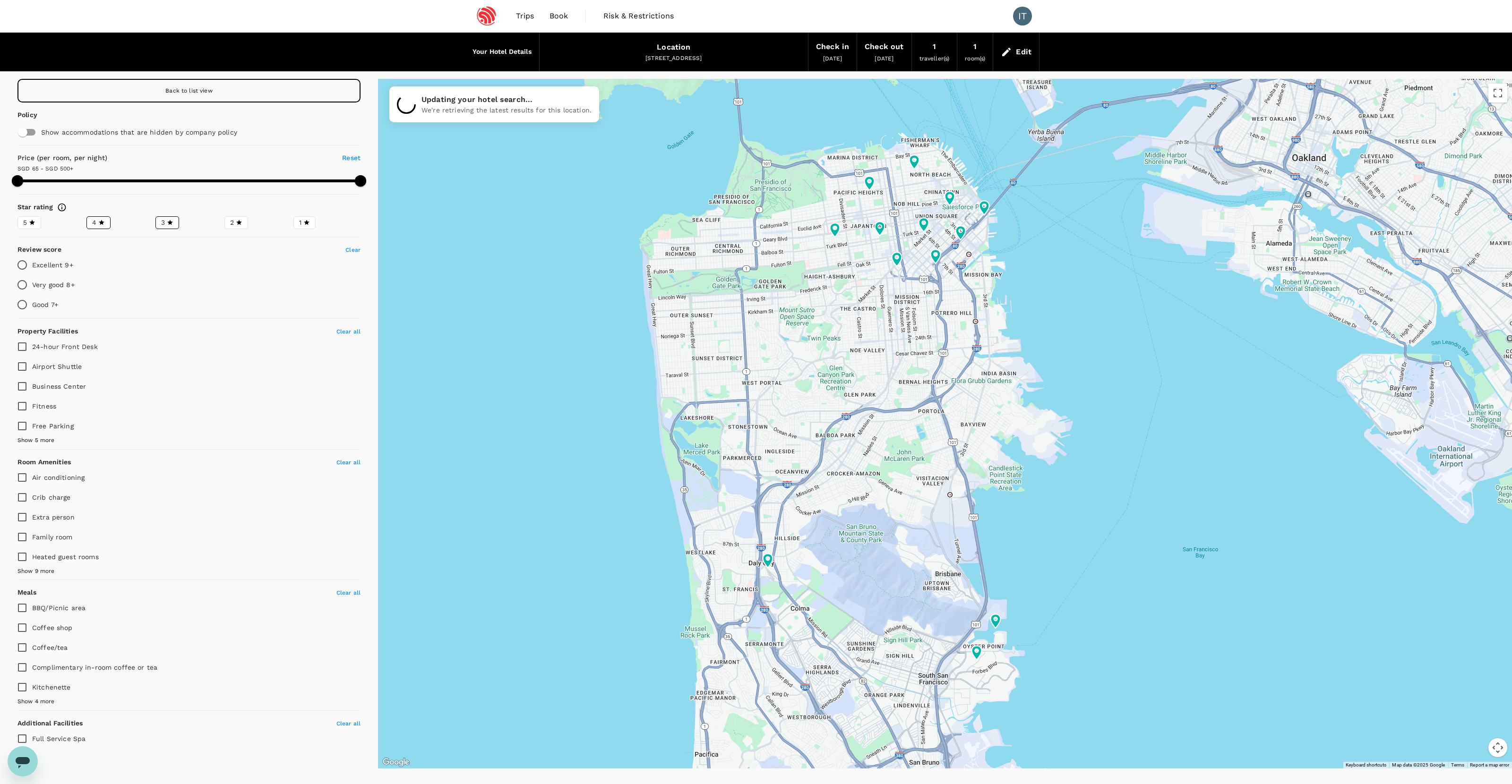
type input "499.93"
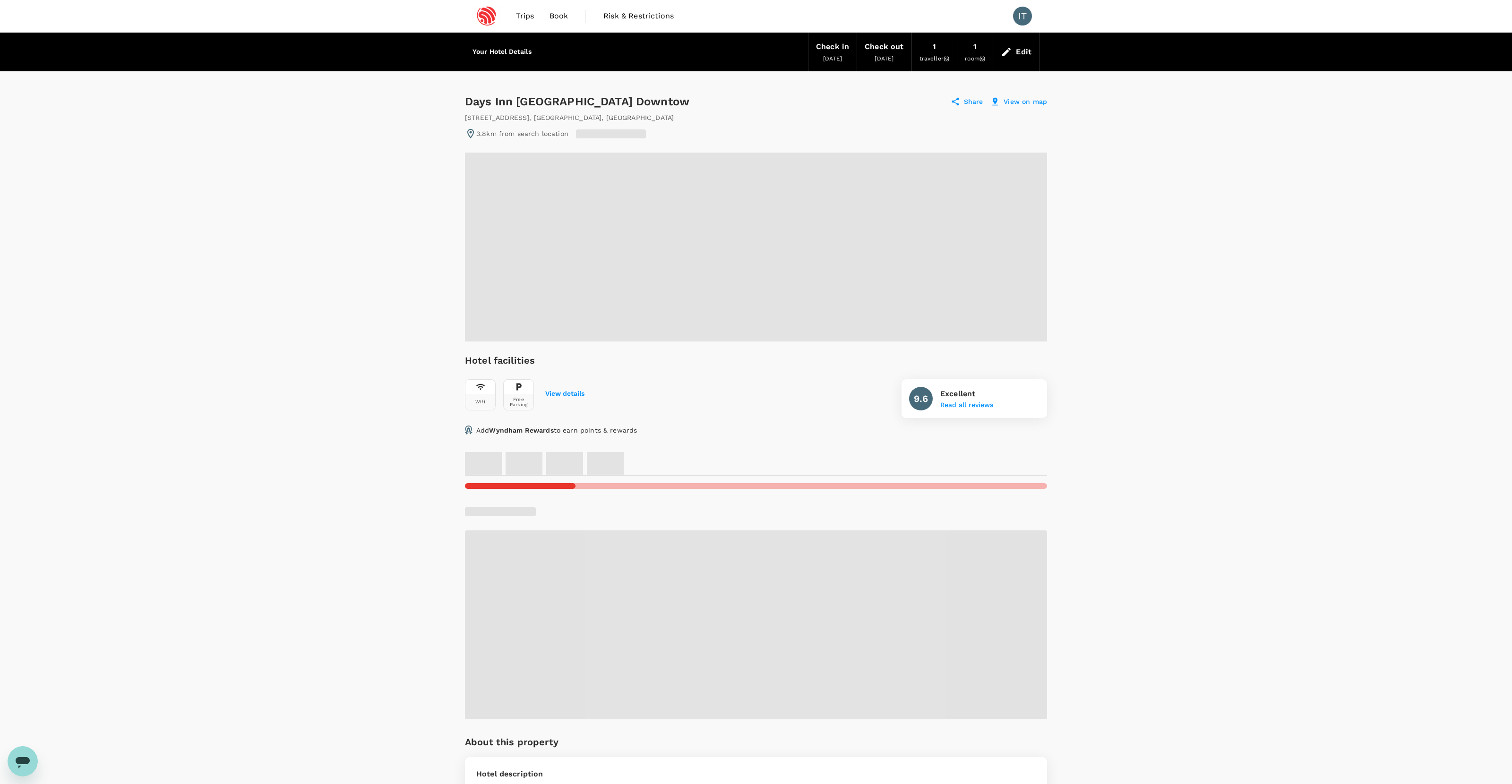
radio input "true"
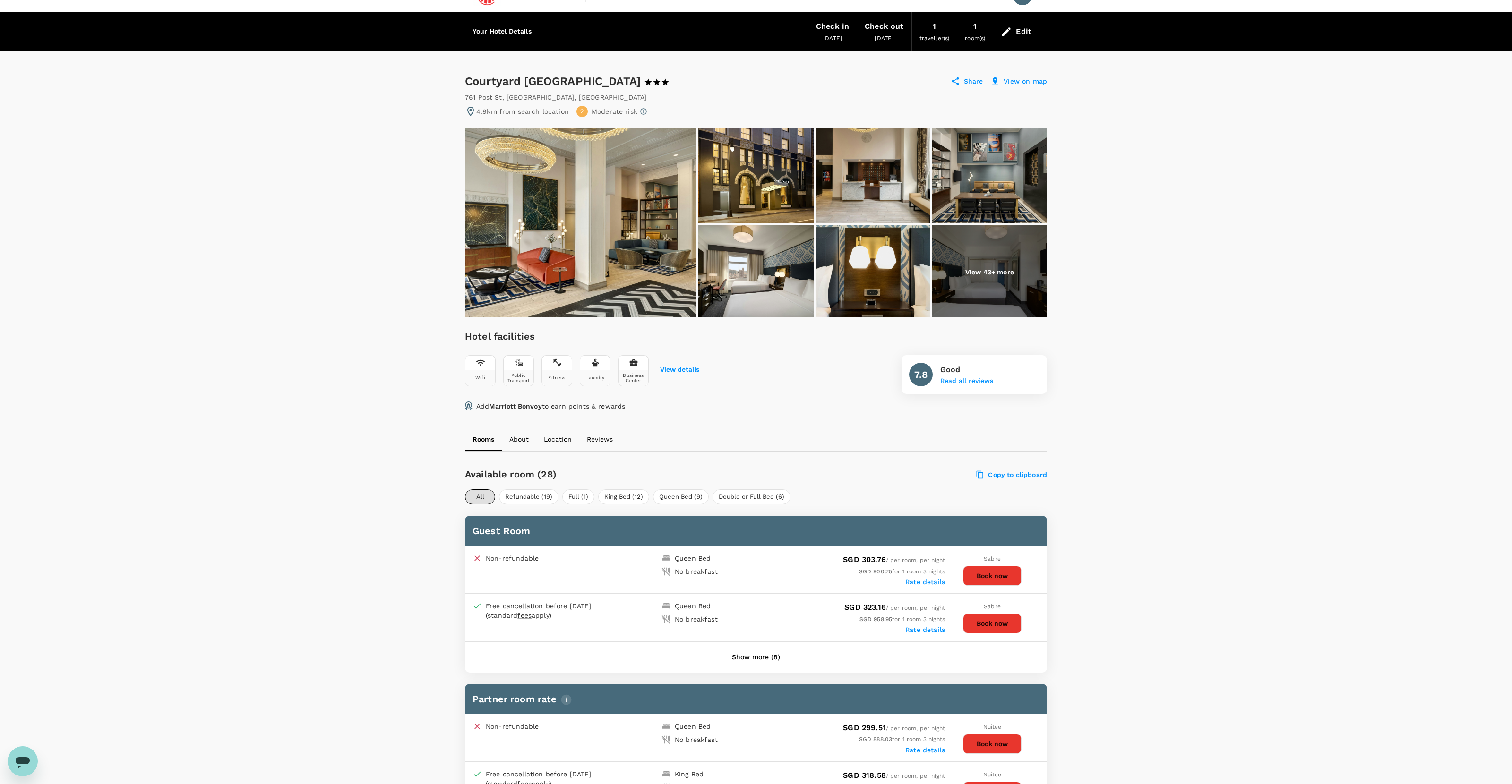
scroll to position [22, 0]
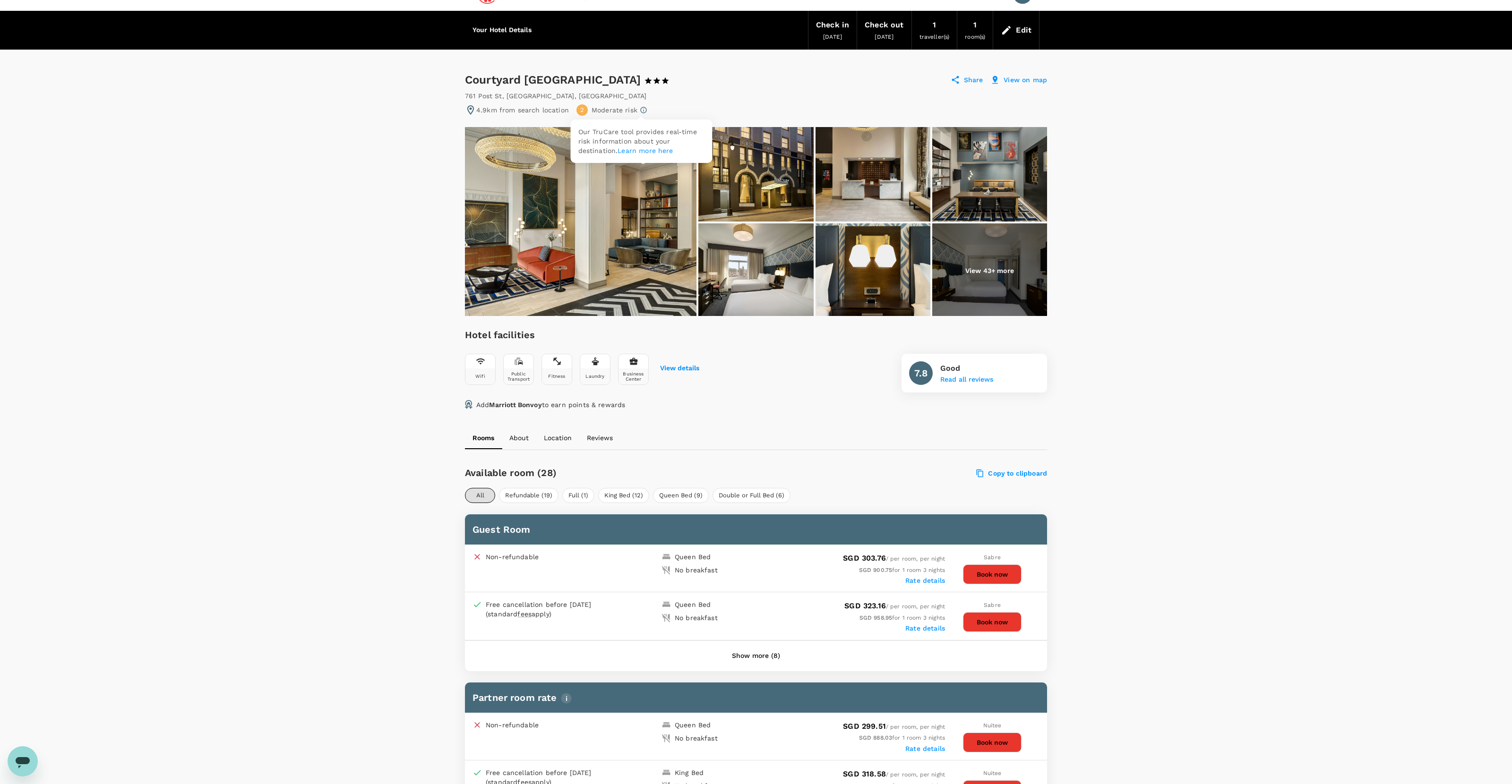
click at [641, 109] on icon at bounding box center [643, 109] width 8 height 8
click at [643, 149] on link "Learn more here" at bounding box center [645, 151] width 55 height 8
drag, startPoint x: 680, startPoint y: 80, endPoint x: 464, endPoint y: 85, distance: 216.1
copy div "Courtyard San Francisco Union Square"
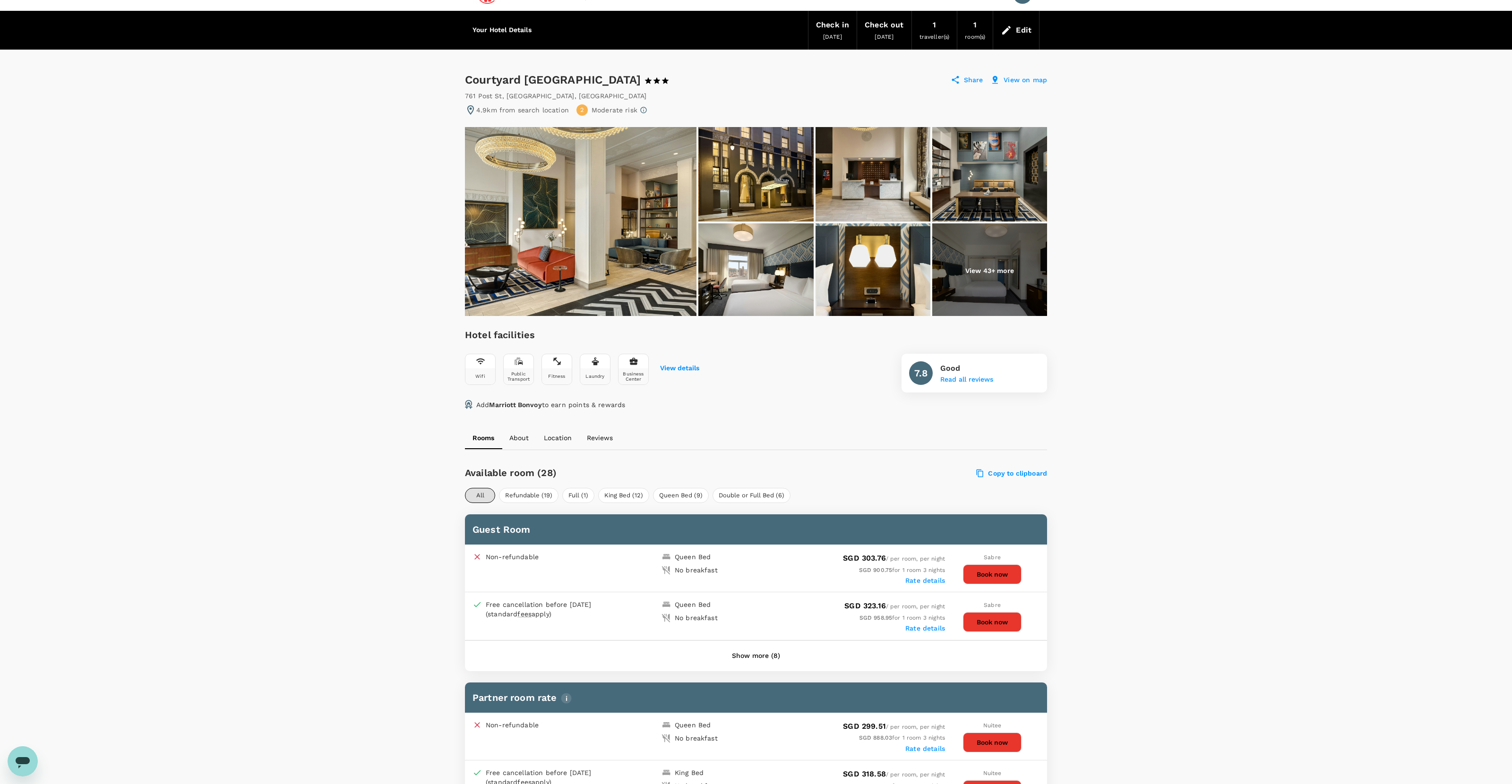
click at [694, 91] on div "761 Post St , San Francisco , United States of America" at bounding box center [756, 96] width 582 height 9
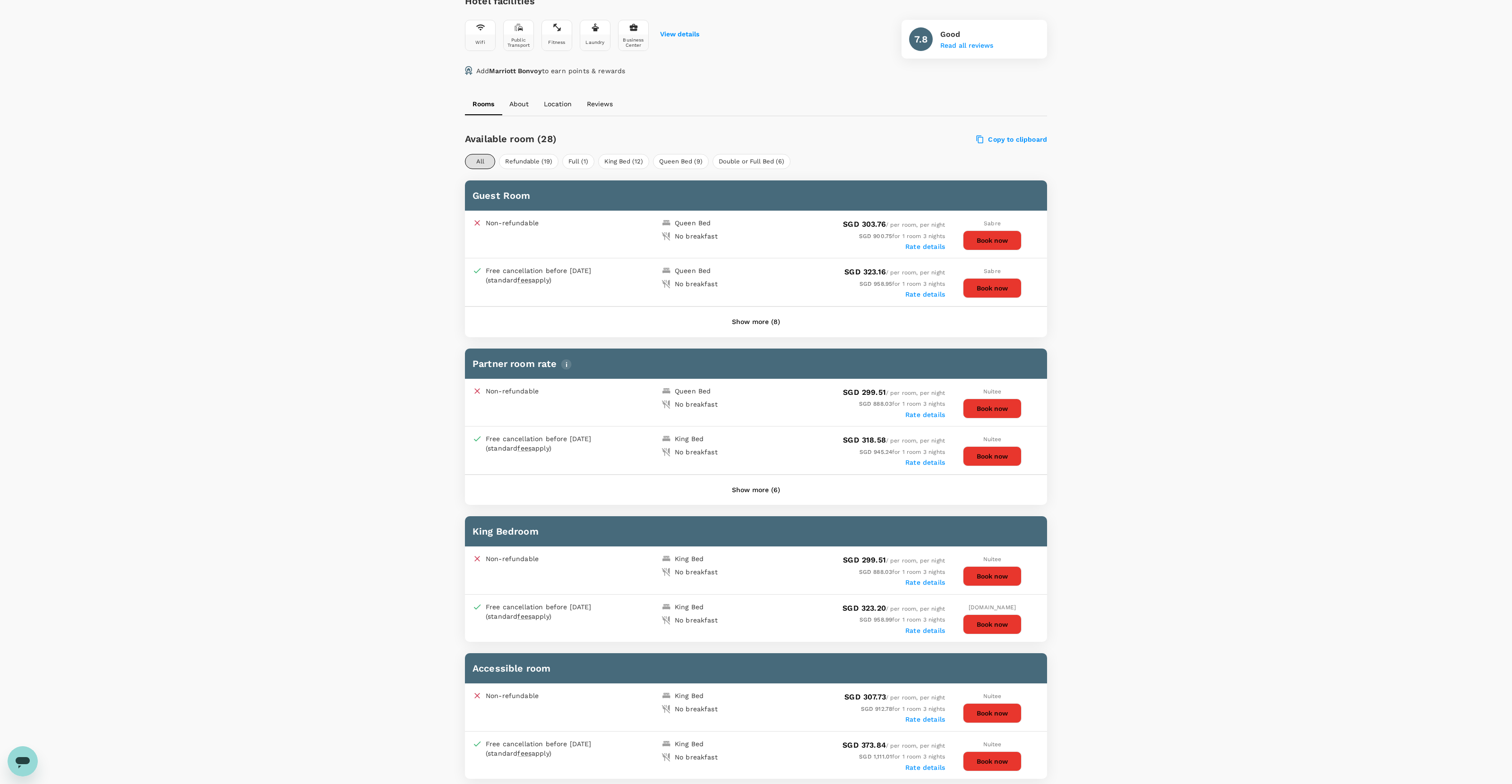
scroll to position [327, 0]
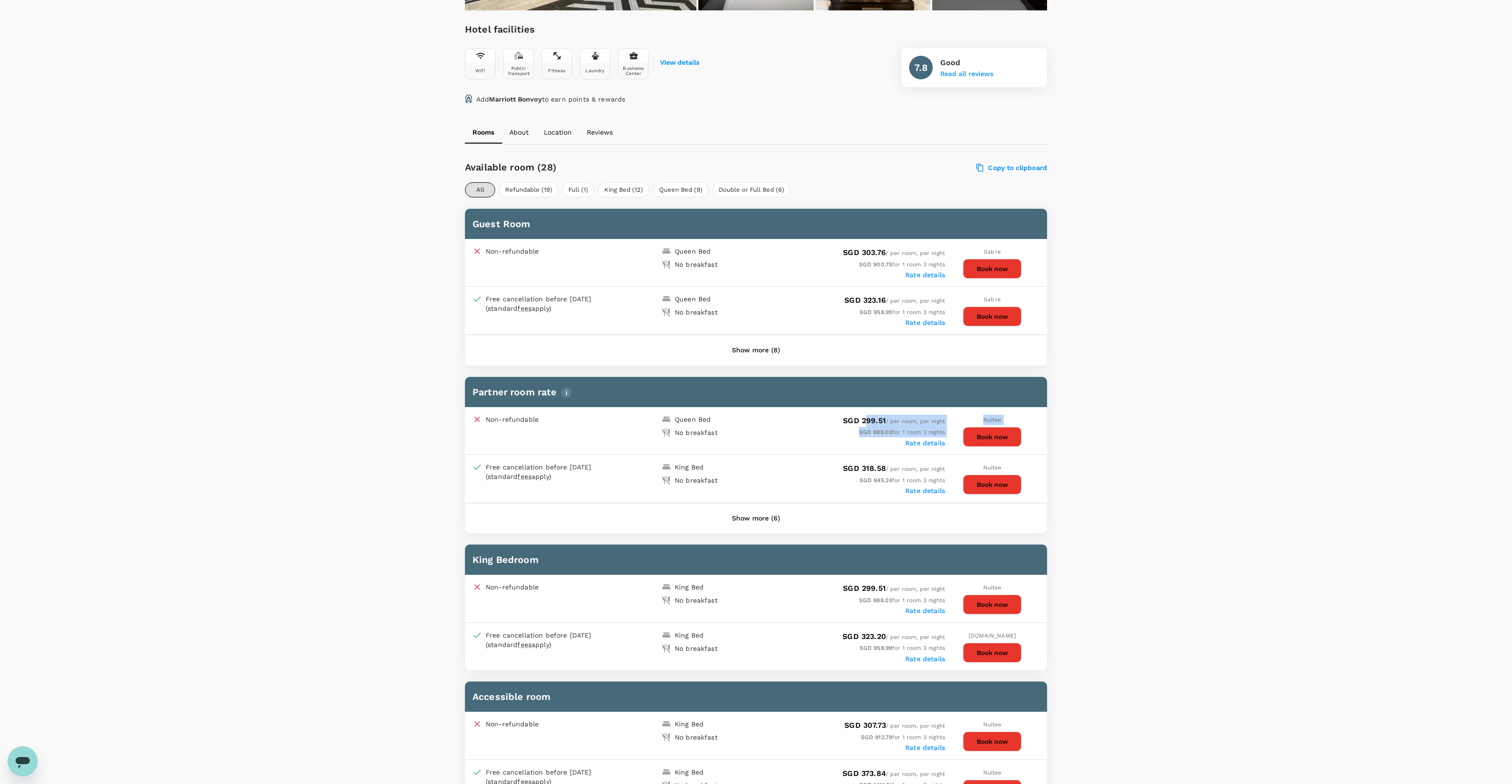
drag, startPoint x: 946, startPoint y: 420, endPoint x: 860, endPoint y: 418, distance: 86.0
click at [860, 418] on div "Non-refundable Queen Bed No breakfast SGD 299.51 / per room, per night SGD 888.…" at bounding box center [756, 431] width 582 height 47
click at [860, 418] on span "SGD 299.51" at bounding box center [864, 420] width 43 height 9
drag, startPoint x: 841, startPoint y: 419, endPoint x: 945, endPoint y: 418, distance: 104.0
click at [945, 418] on div "Non-refundable Queen Bed No breakfast SGD 299.51 / per room, per night SGD 888.…" at bounding box center [756, 431] width 582 height 47
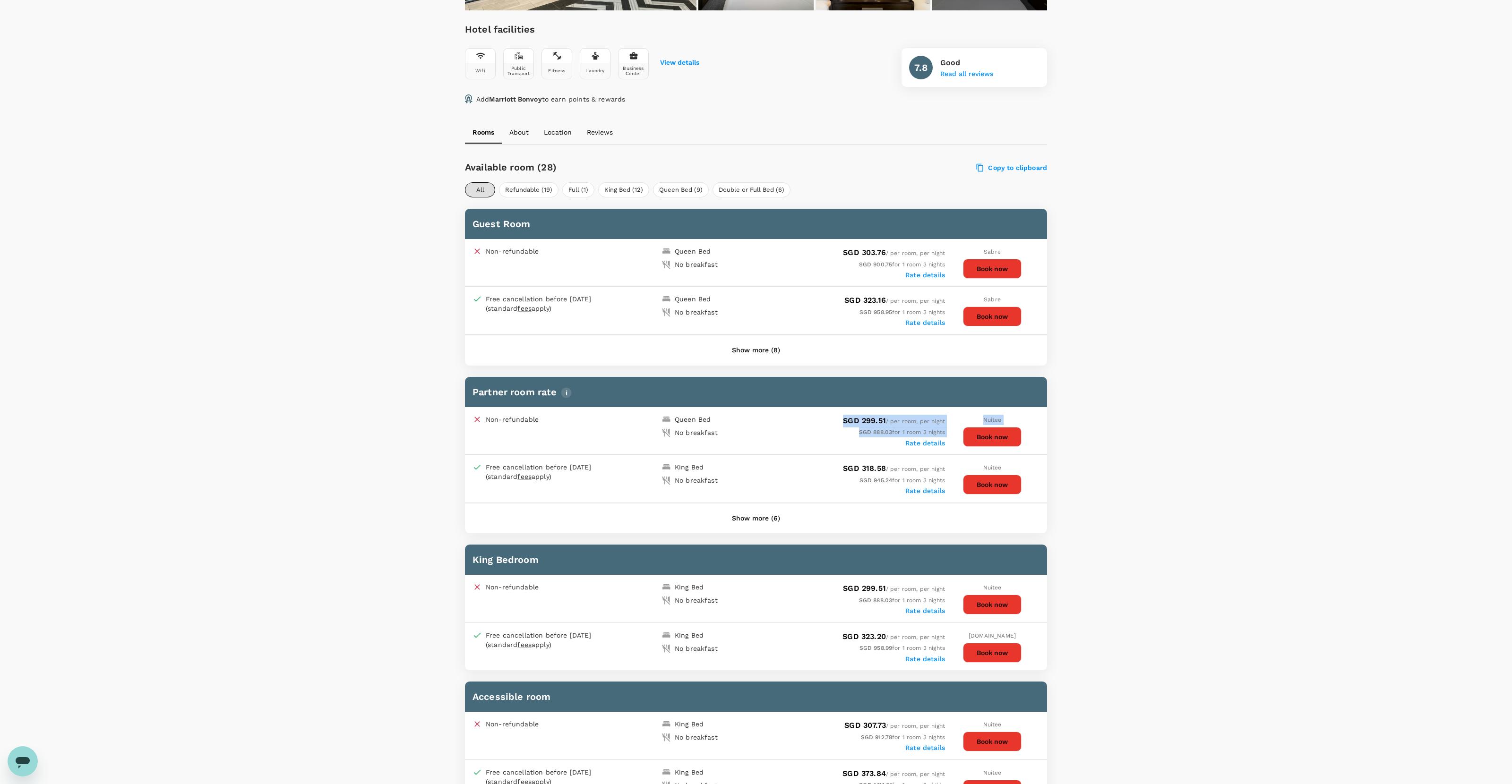
click at [954, 419] on div "Nuitee Book now" at bounding box center [992, 430] width 95 height 32
drag, startPoint x: 944, startPoint y: 419, endPoint x: 855, endPoint y: 411, distance: 89.4
click at [855, 411] on div "Non-refundable Queen Bed No breakfast SGD 299.51 / per room, per night SGD 888.…" at bounding box center [756, 431] width 582 height 47
copy span "SGD 299.51 / per room, per night"
